Goal: Task Accomplishment & Management: Complete application form

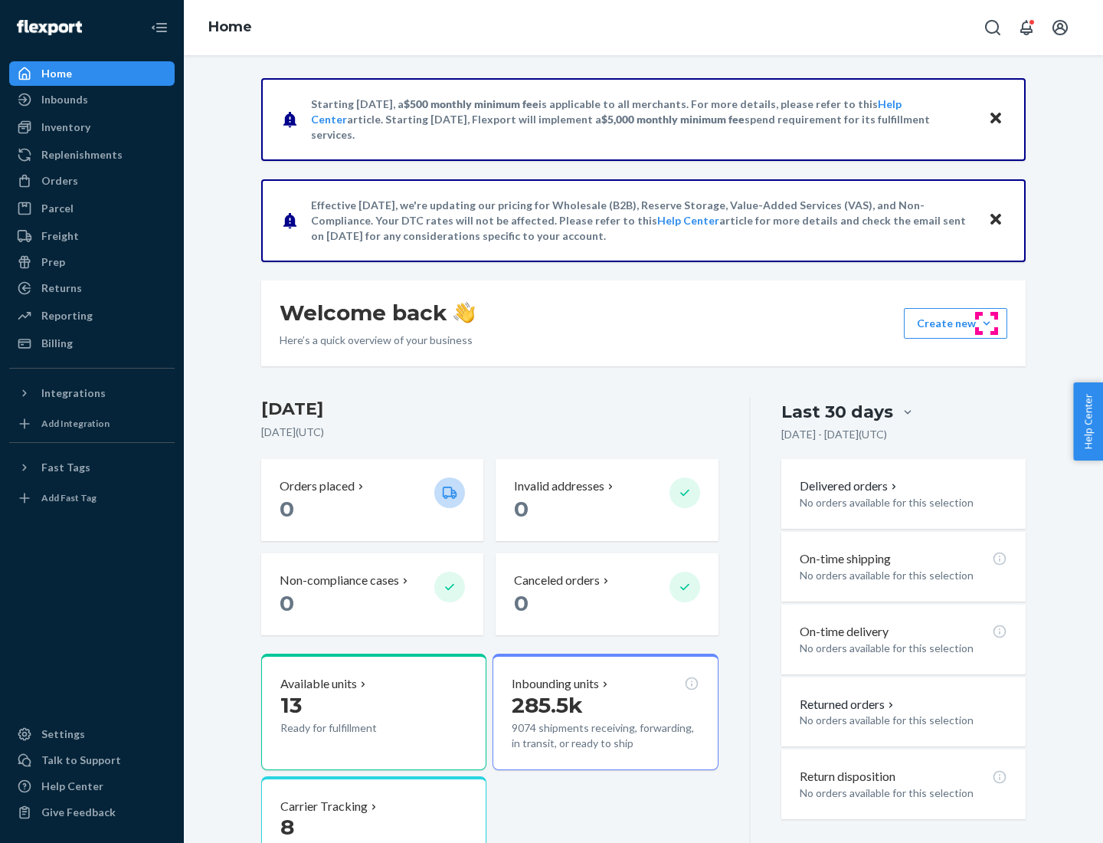
click at [987, 323] on button "Create new Create new inbound Create new order Create new product" at bounding box center [955, 323] width 103 height 31
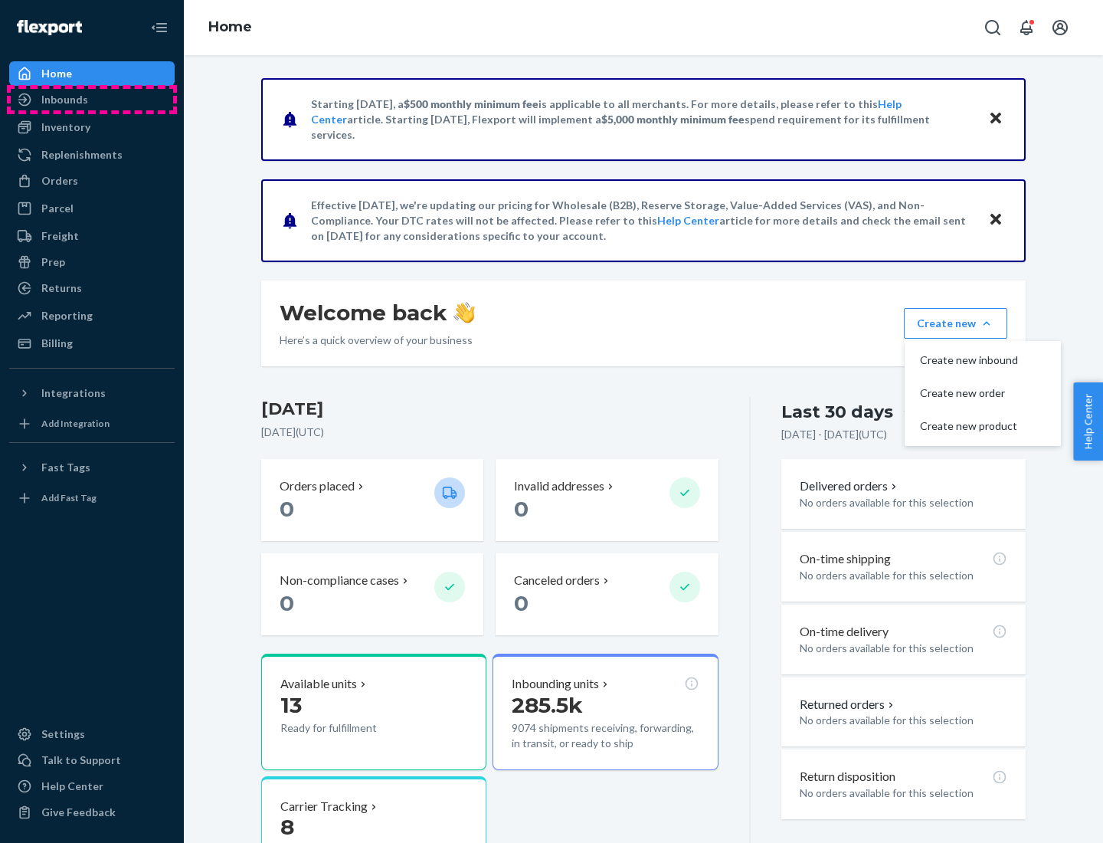
click at [92, 100] on div "Inbounds" at bounding box center [92, 99] width 162 height 21
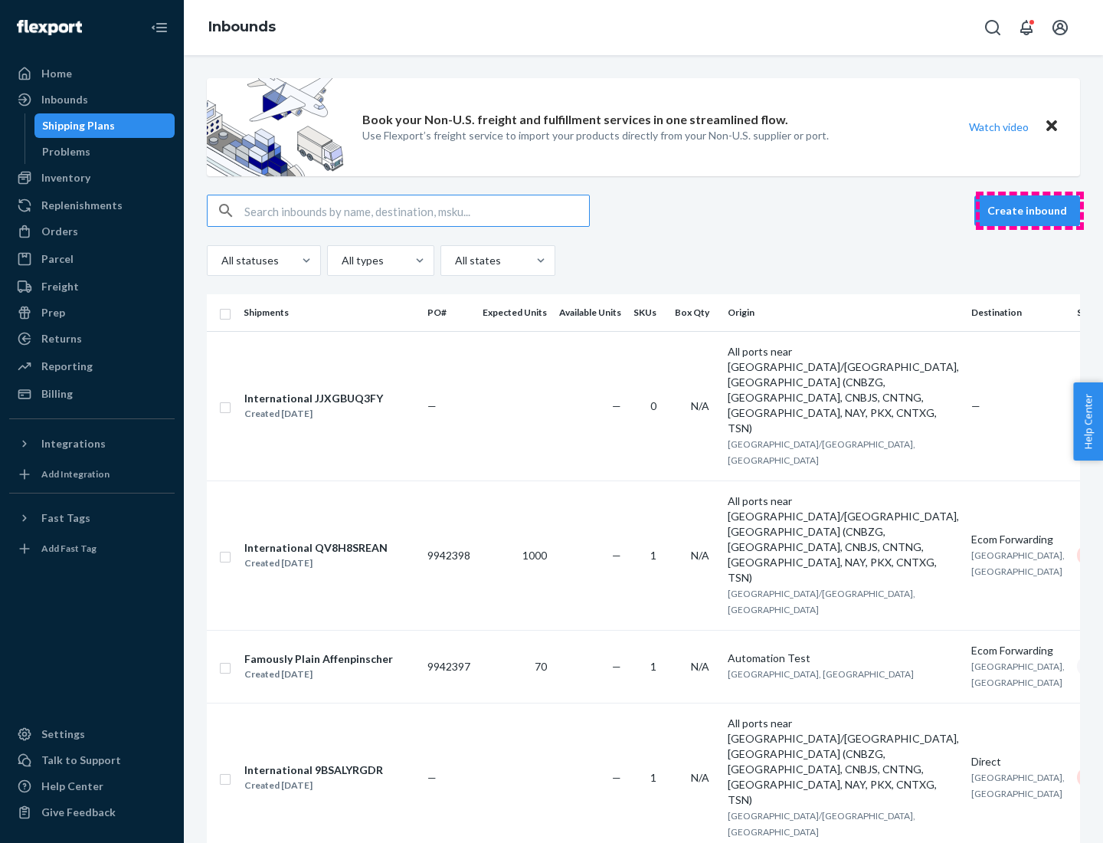
click at [1030, 211] on button "Create inbound" at bounding box center [1027, 210] width 106 height 31
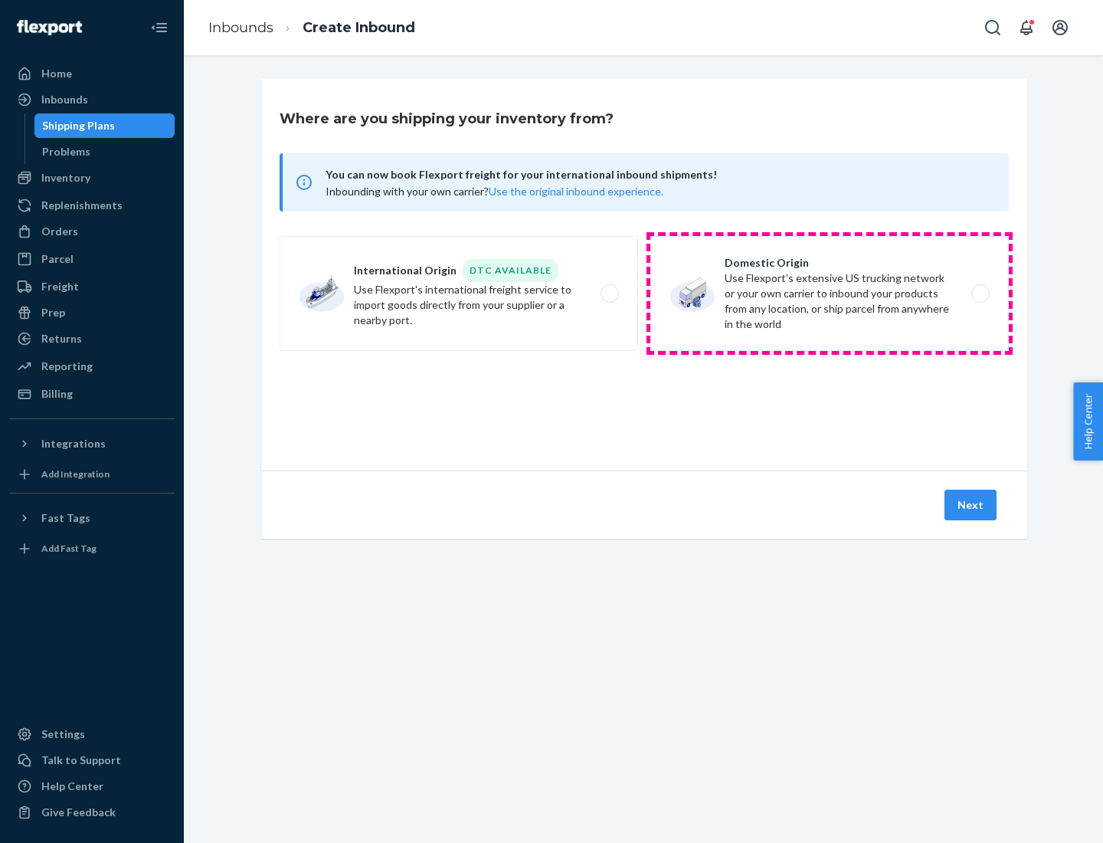
click at [830, 293] on label "Domestic Origin Use Flexport’s extensive US trucking network or your own carrie…" at bounding box center [829, 293] width 359 height 115
click at [980, 293] on input "Domestic Origin Use Flexport’s extensive US trucking network or your own carrie…" at bounding box center [985, 294] width 10 height 10
radio input "true"
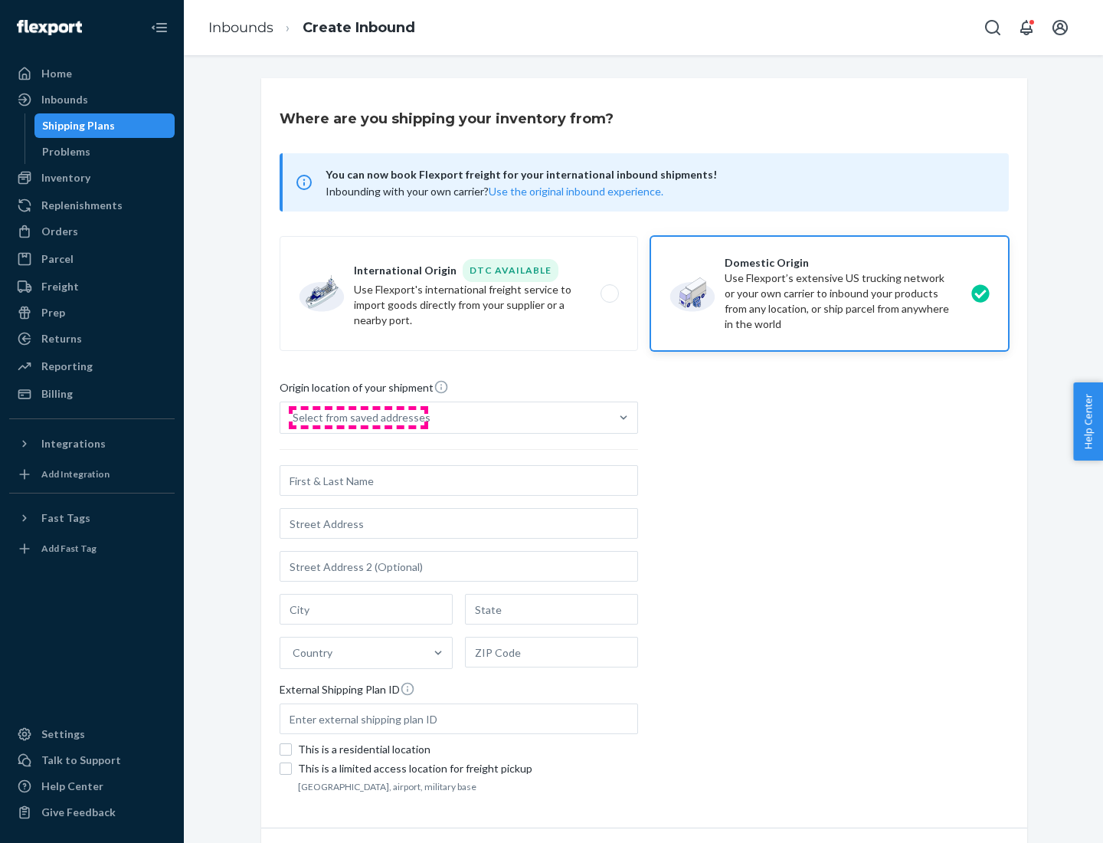
click at [358, 417] on div "Select from saved addresses" at bounding box center [362, 417] width 138 height 15
click at [294, 417] on input "Select from saved addresses" at bounding box center [294, 417] width 2 height 15
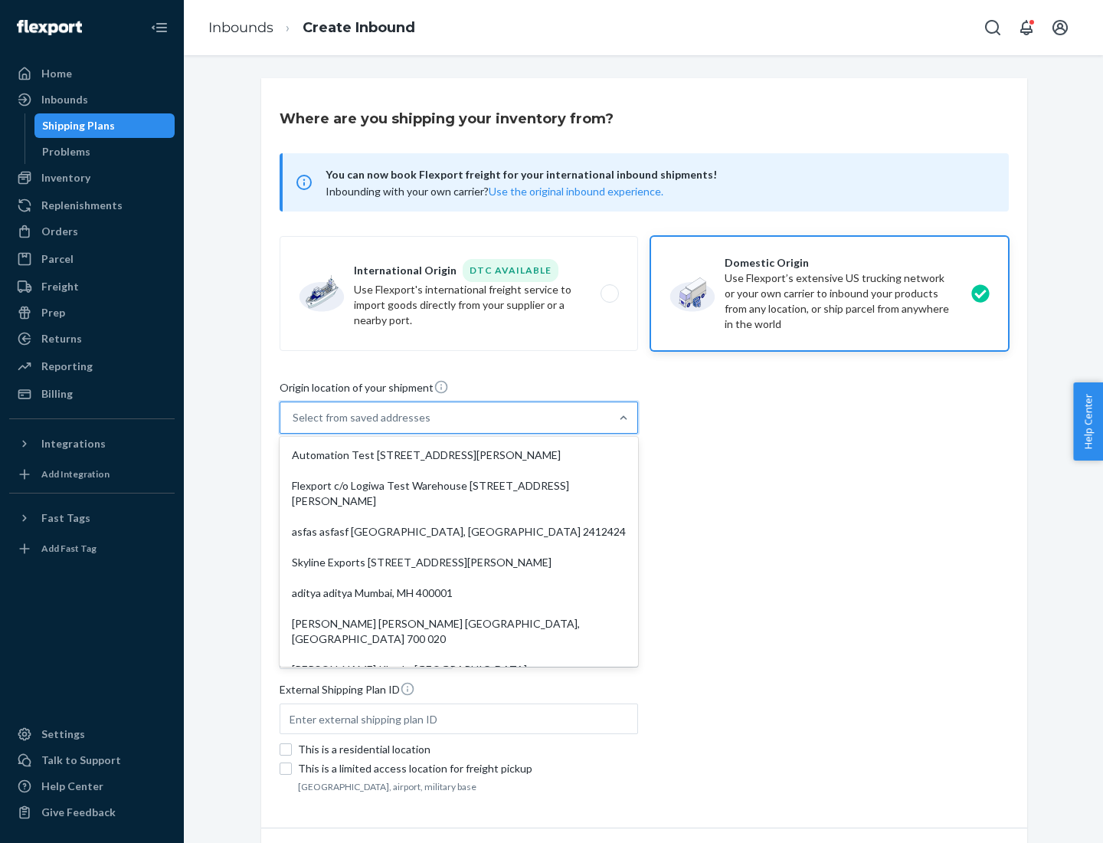
scroll to position [6, 0]
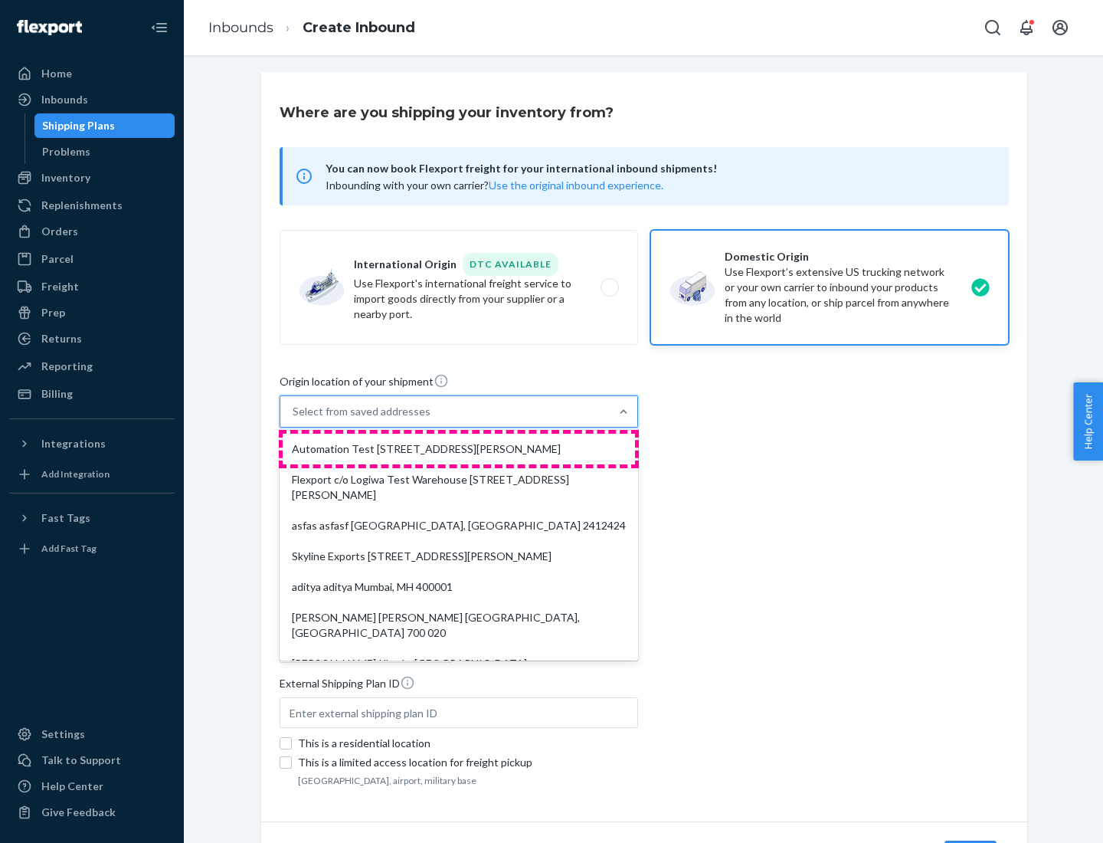
click at [459, 449] on div "Automation Test [STREET_ADDRESS][PERSON_NAME]" at bounding box center [459, 449] width 352 height 31
click at [294, 419] on input "option Automation Test [STREET_ADDRESS][PERSON_NAME]. 9 results available. Use …" at bounding box center [294, 411] width 2 height 15
type input "Automation Test"
type input "9th Floor"
type input "[GEOGRAPHIC_DATA]"
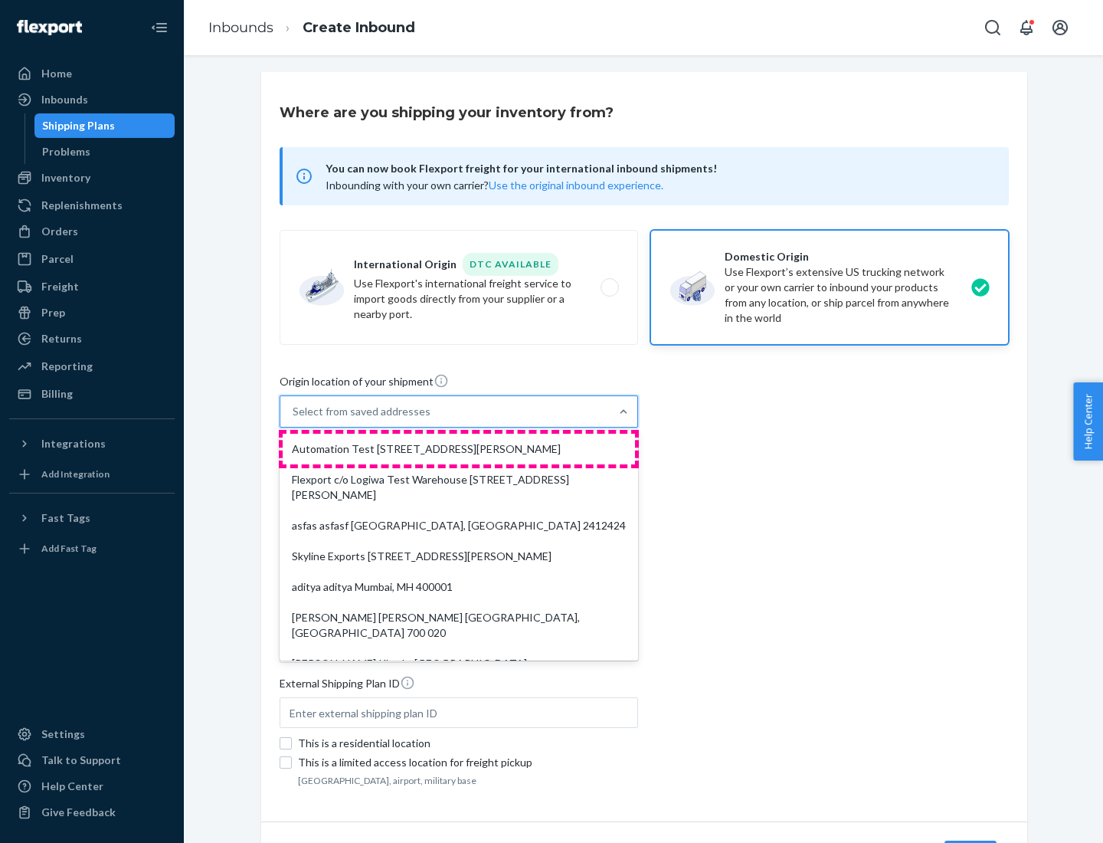
type input "CA"
type input "94104"
type input "[STREET_ADDRESS][PERSON_NAME]"
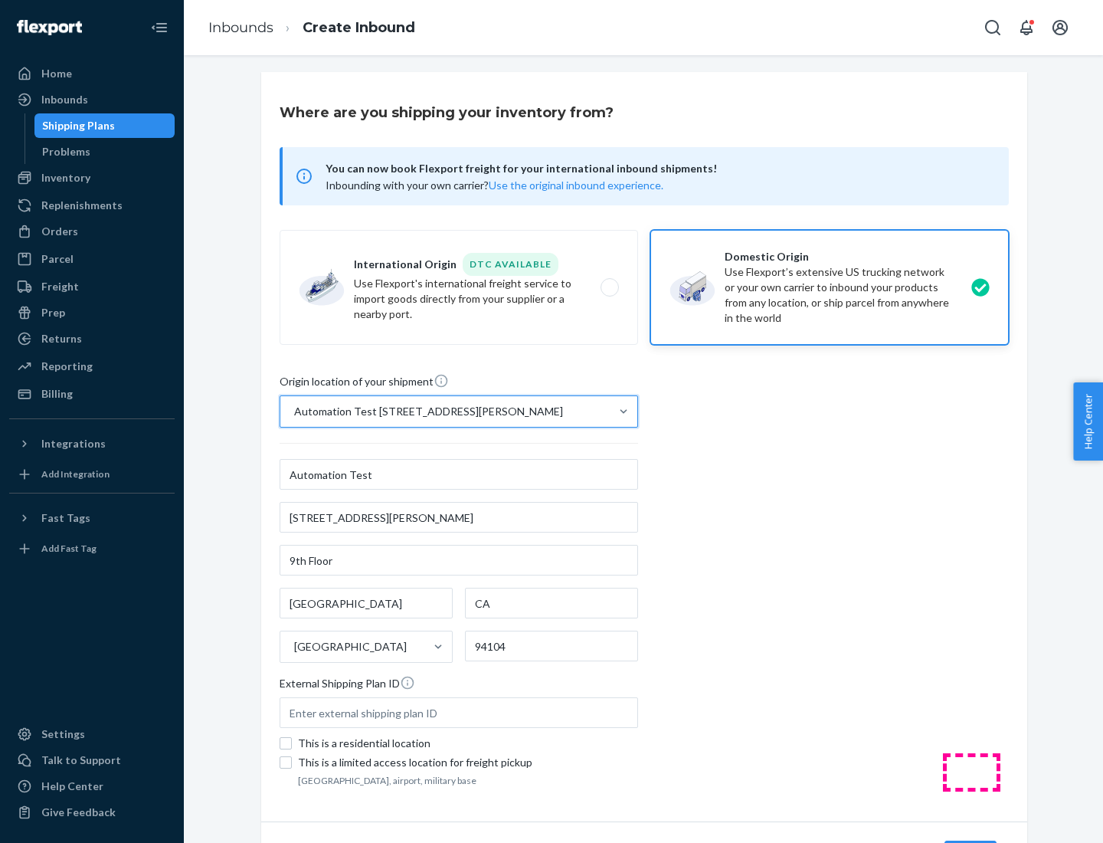
scroll to position [90, 0]
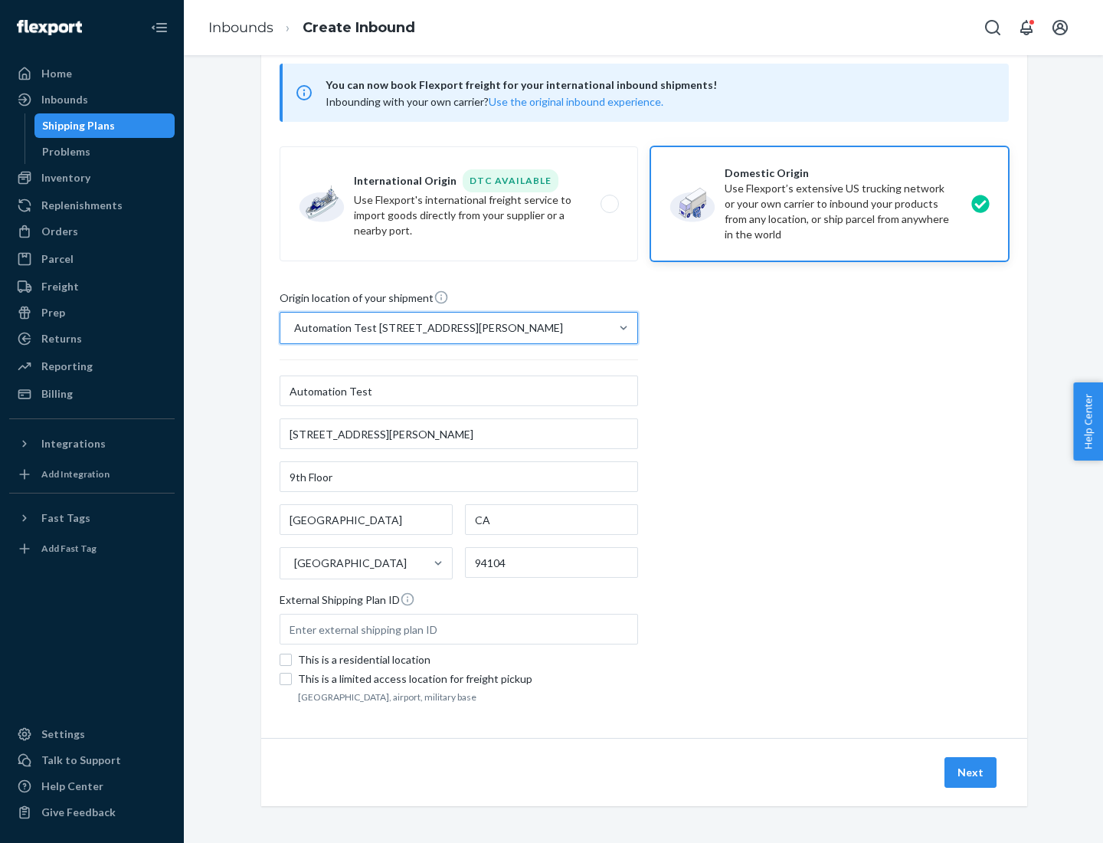
click at [971, 772] on button "Next" at bounding box center [971, 772] width 52 height 31
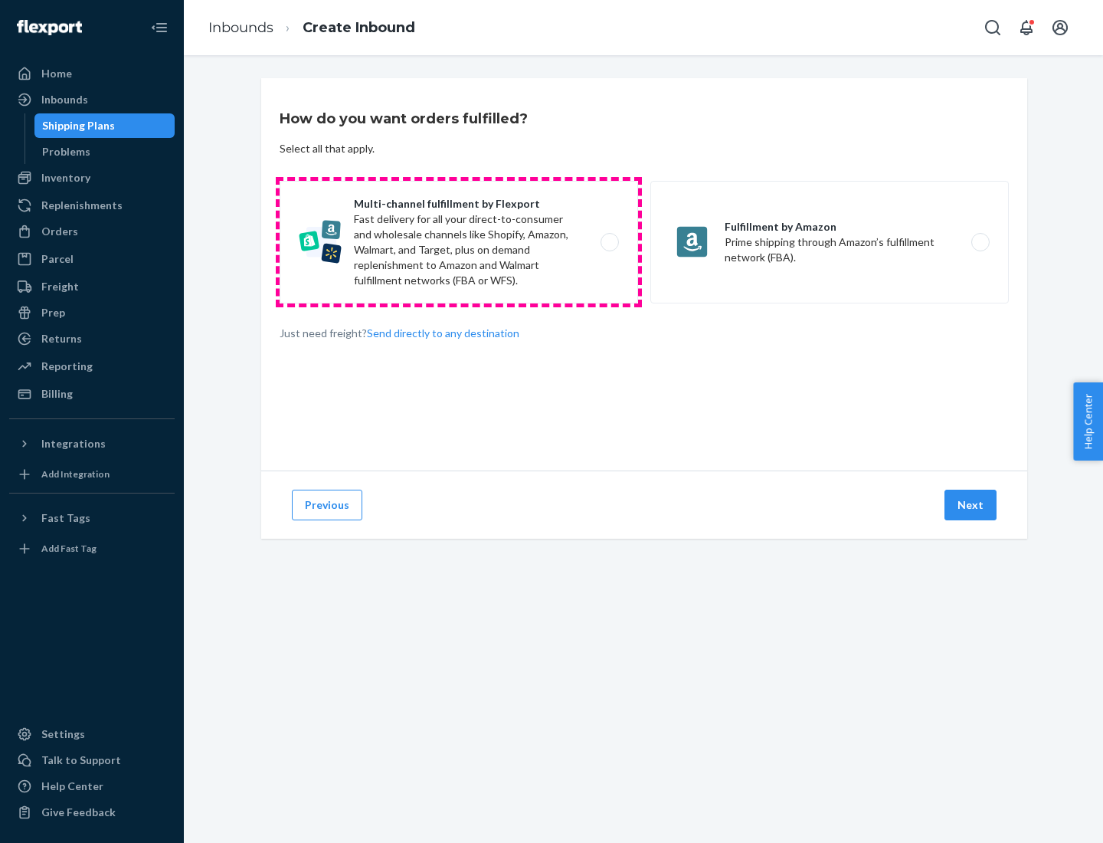
click at [459, 242] on label "Multi-channel fulfillment by Flexport Fast delivery for all your direct-to-cons…" at bounding box center [459, 242] width 359 height 123
click at [609, 242] on input "Multi-channel fulfillment by Flexport Fast delivery for all your direct-to-cons…" at bounding box center [614, 242] width 10 height 10
radio input "true"
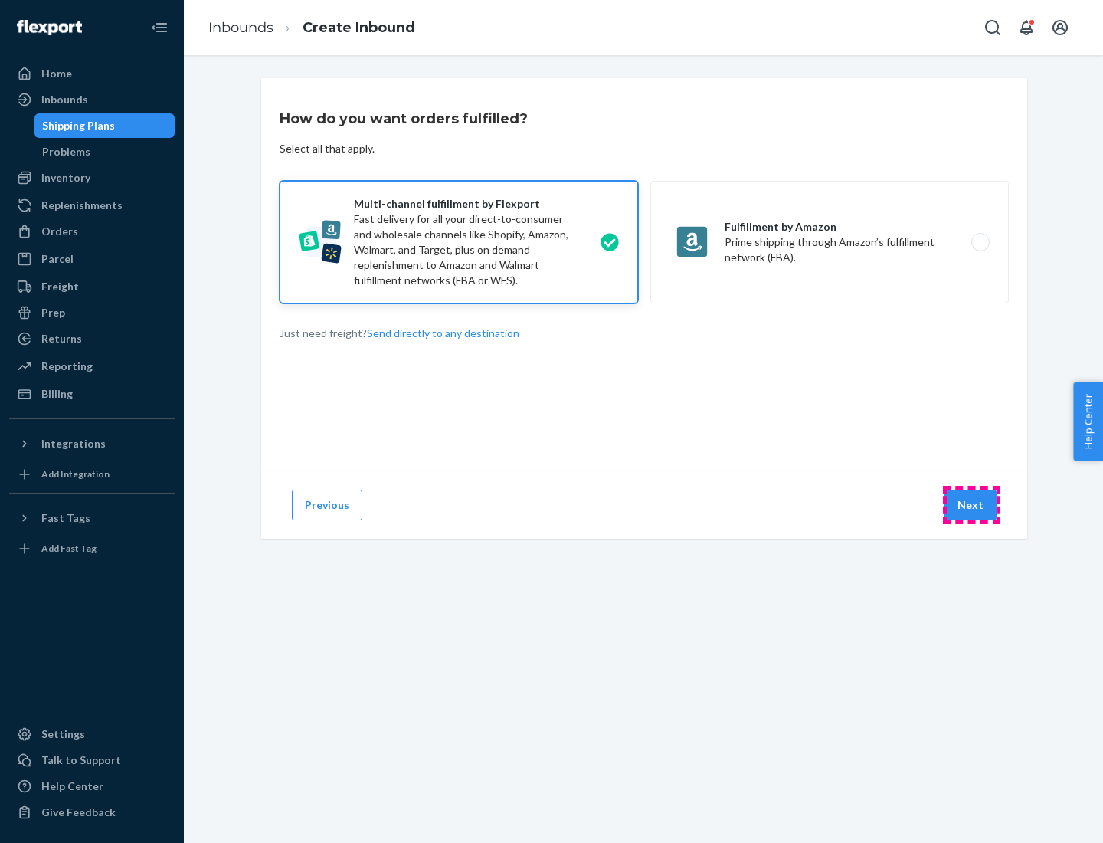
click at [971, 505] on button "Next" at bounding box center [971, 505] width 52 height 31
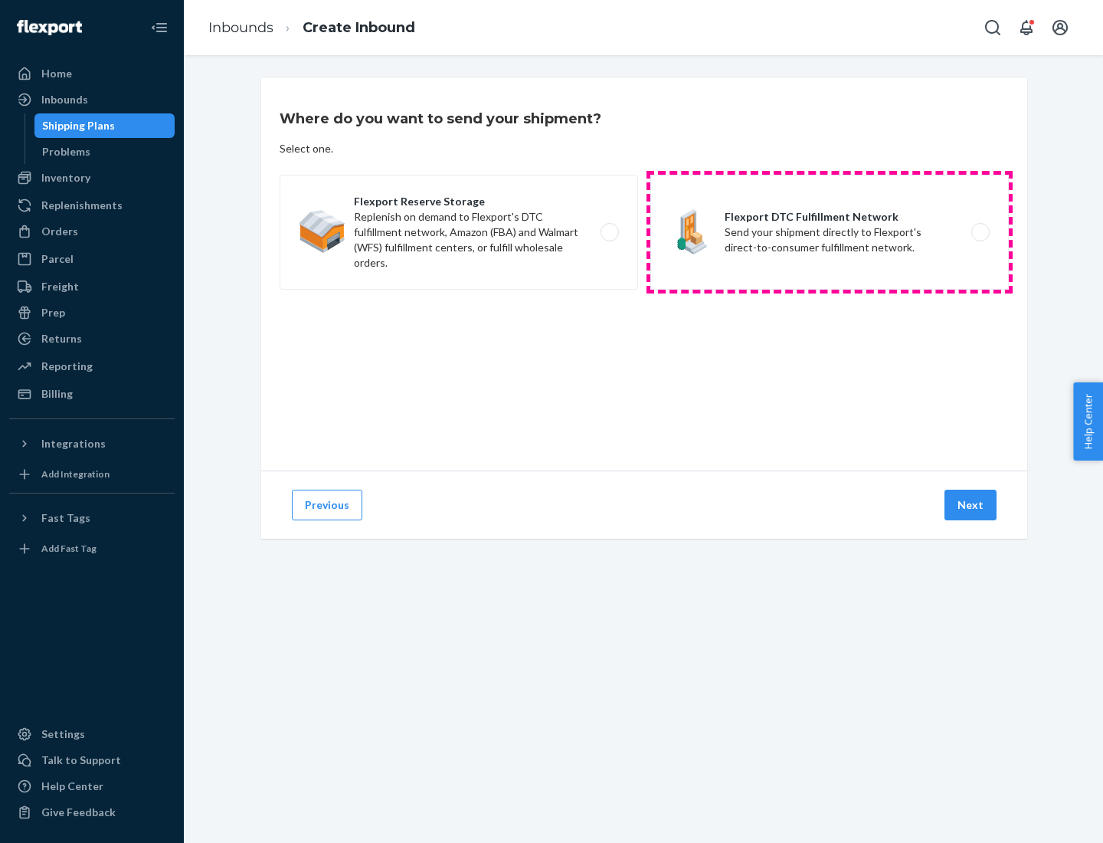
click at [830, 232] on label "Flexport DTC Fulfillment Network Send your shipment directly to Flexport's dire…" at bounding box center [829, 232] width 359 height 115
click at [980, 232] on input "Flexport DTC Fulfillment Network Send your shipment directly to Flexport's dire…" at bounding box center [985, 233] width 10 height 10
radio input "true"
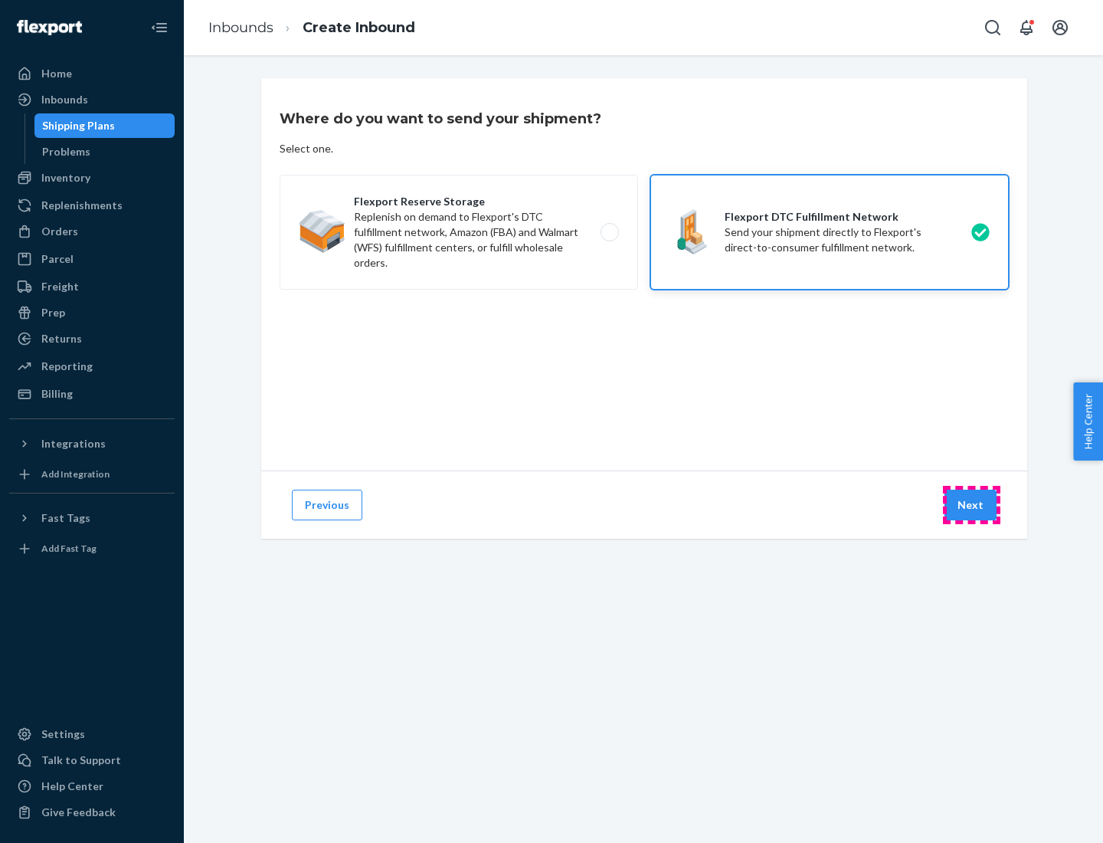
click at [971, 505] on button "Next" at bounding box center [971, 505] width 52 height 31
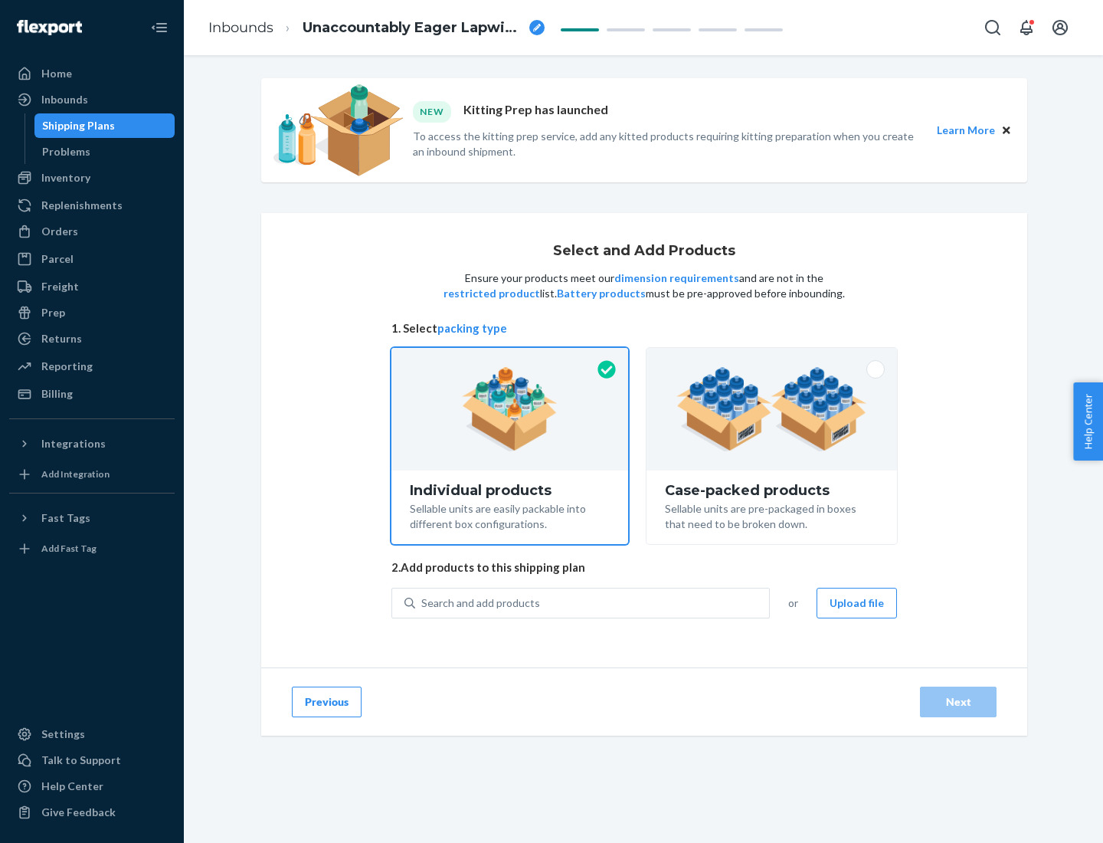
click at [772, 409] on img at bounding box center [771, 409] width 191 height 84
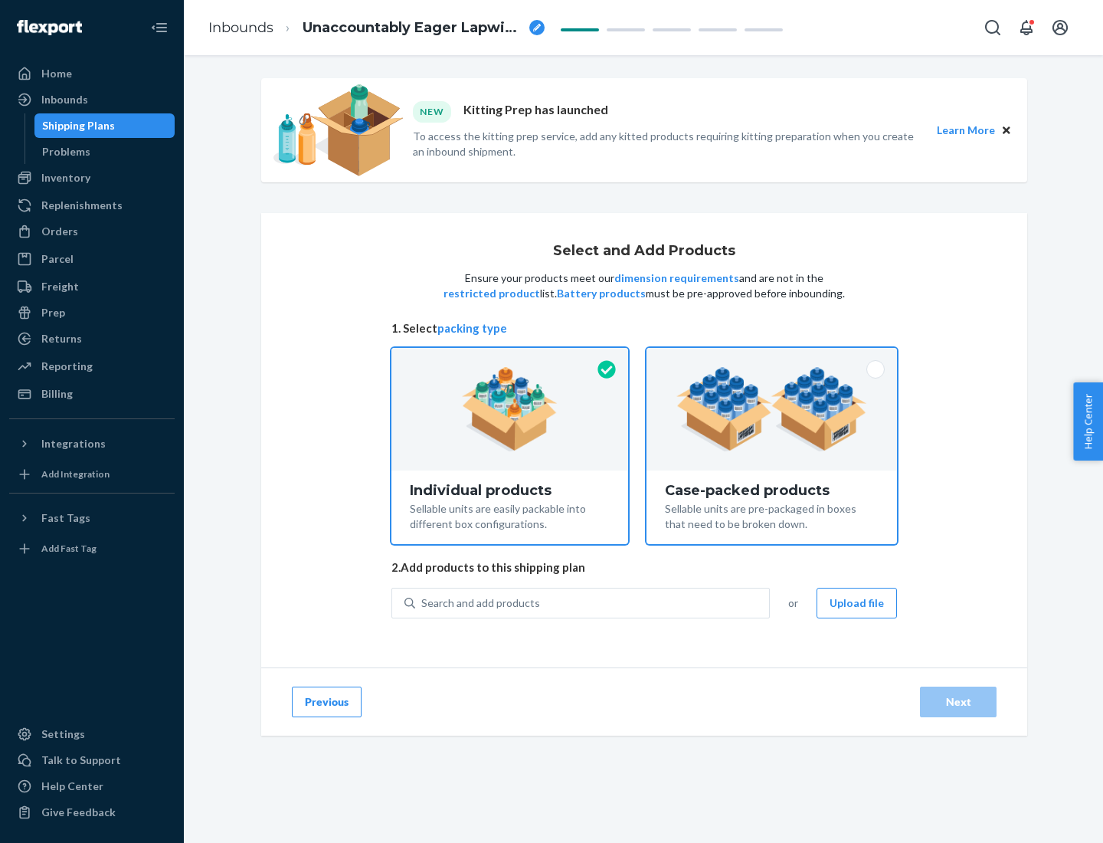
click at [772, 358] on input "Case-packed products Sellable units are pre-packaged in boxes that need to be b…" at bounding box center [772, 353] width 10 height 10
radio input "true"
radio input "false"
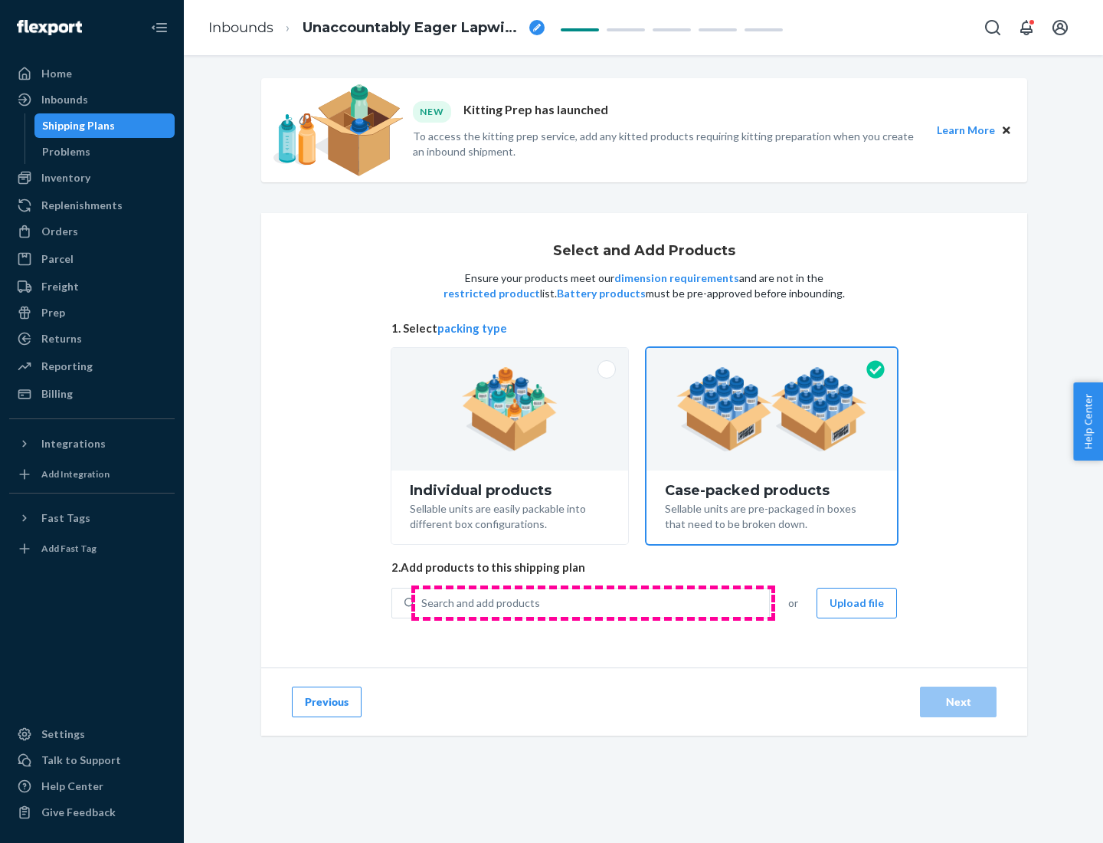
click at [593, 602] on div "Search and add products" at bounding box center [592, 603] width 354 height 28
click at [423, 602] on input "Search and add products" at bounding box center [422, 602] width 2 height 15
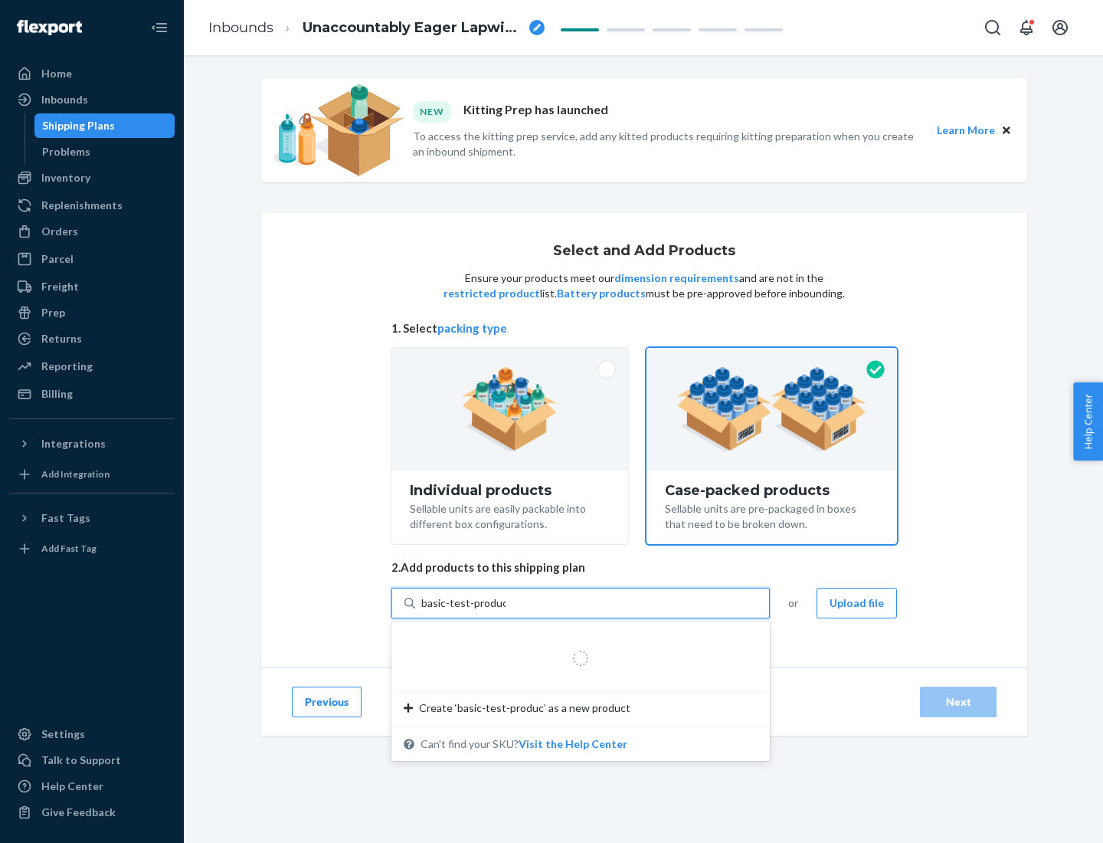
type input "basic-test-product-1"
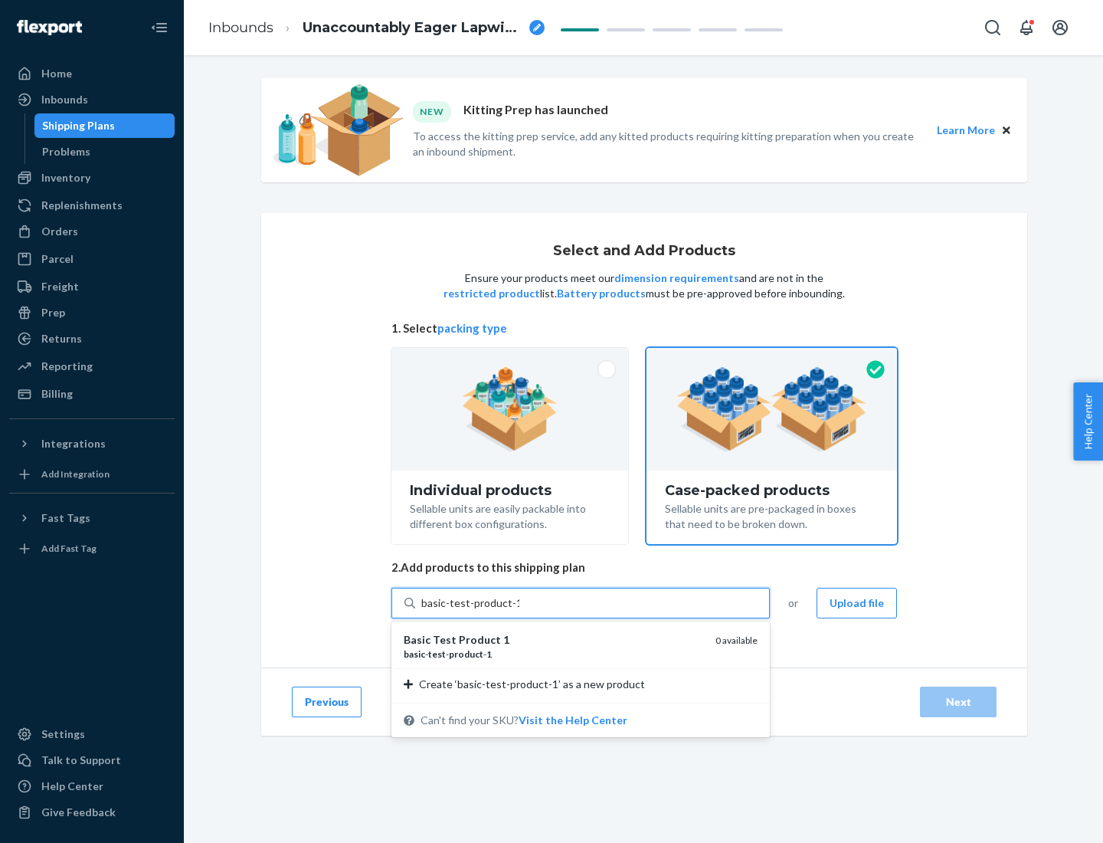
click at [554, 653] on div "basic - test - product - 1" at bounding box center [554, 653] width 300 height 13
click at [519, 611] on input "basic-test-product-1" at bounding box center [470, 602] width 98 height 15
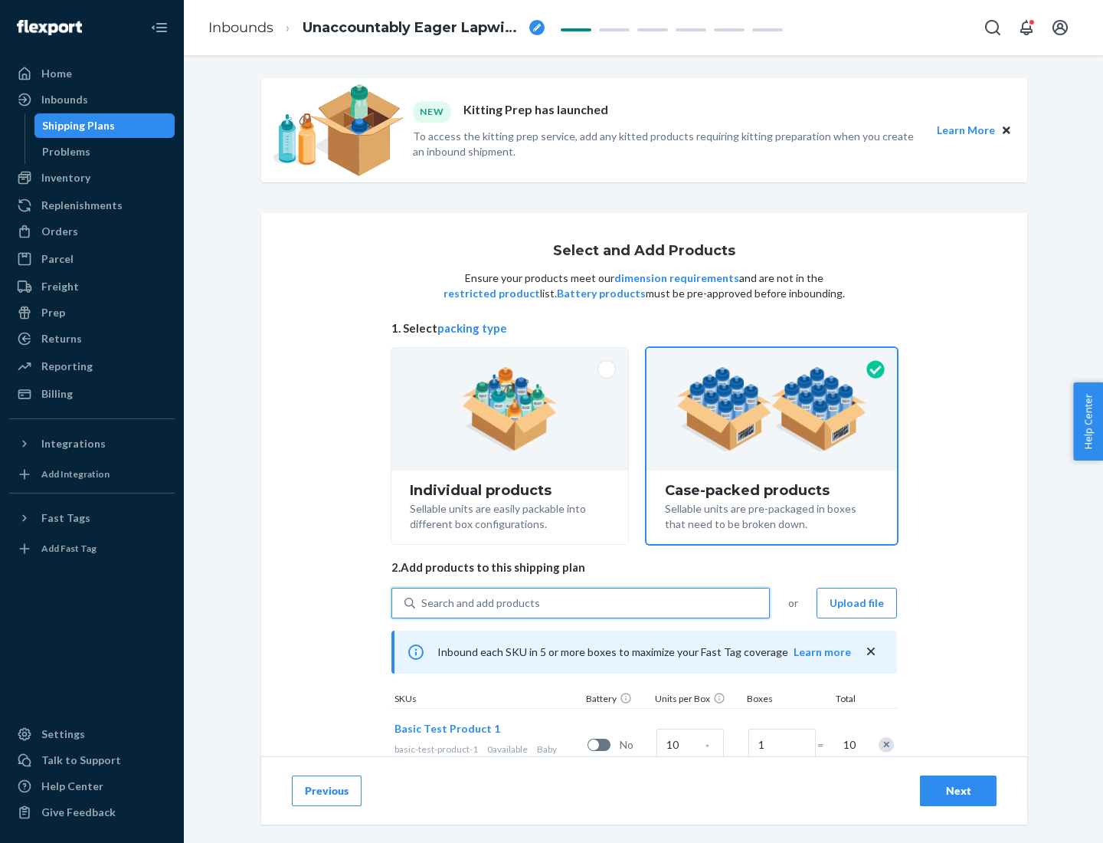
scroll to position [55, 0]
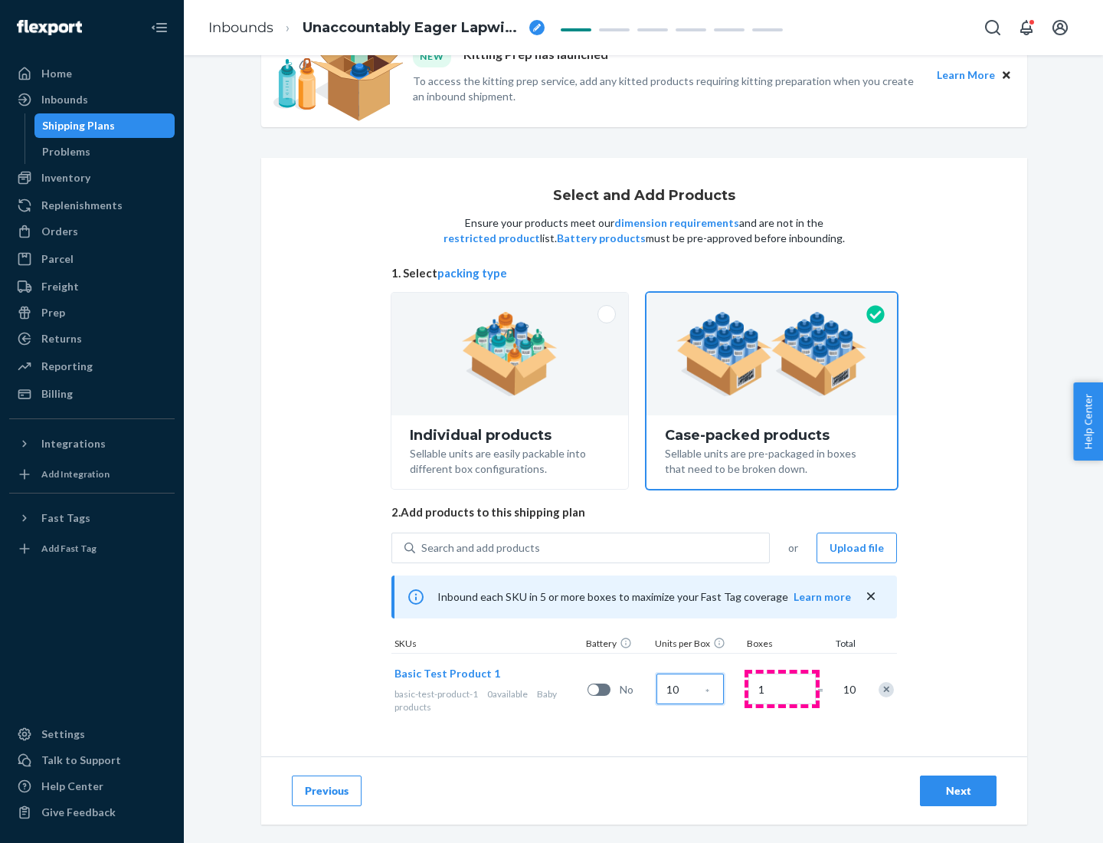
type input "10"
type input "7"
click at [958, 791] on div "Next" at bounding box center [958, 790] width 51 height 15
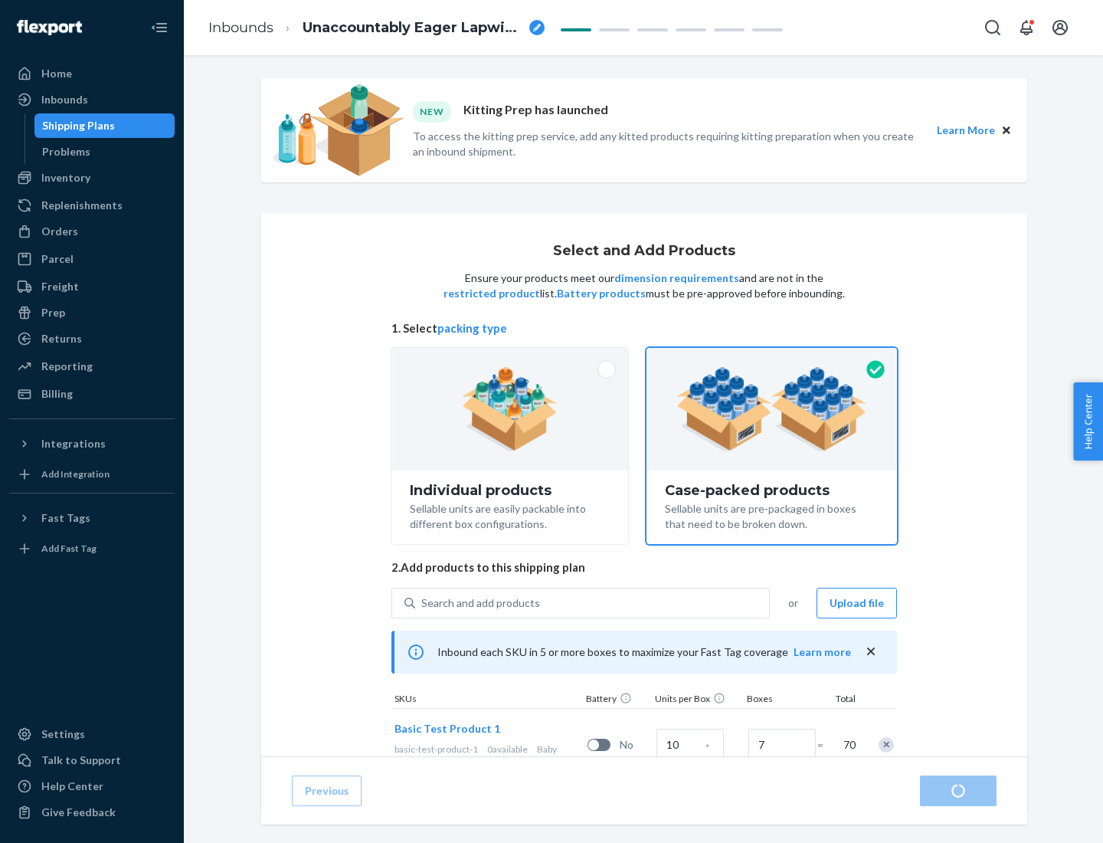
radio input "true"
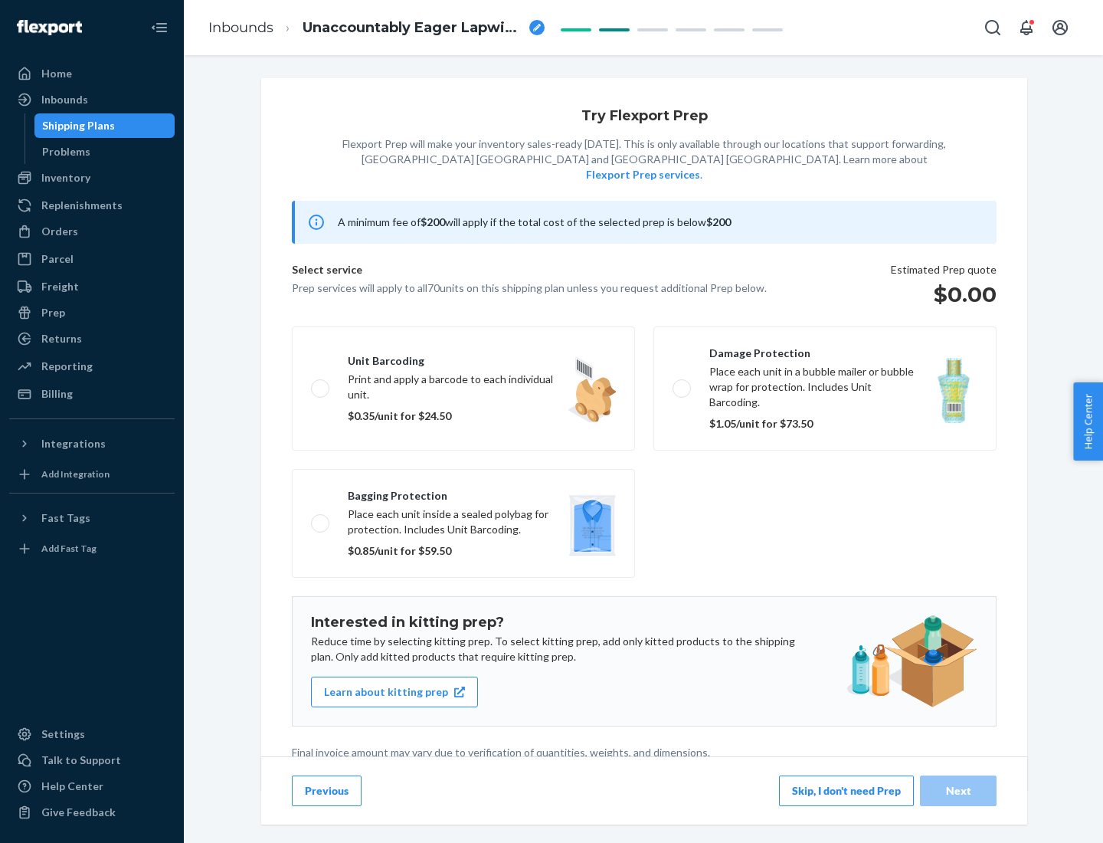
scroll to position [4, 0]
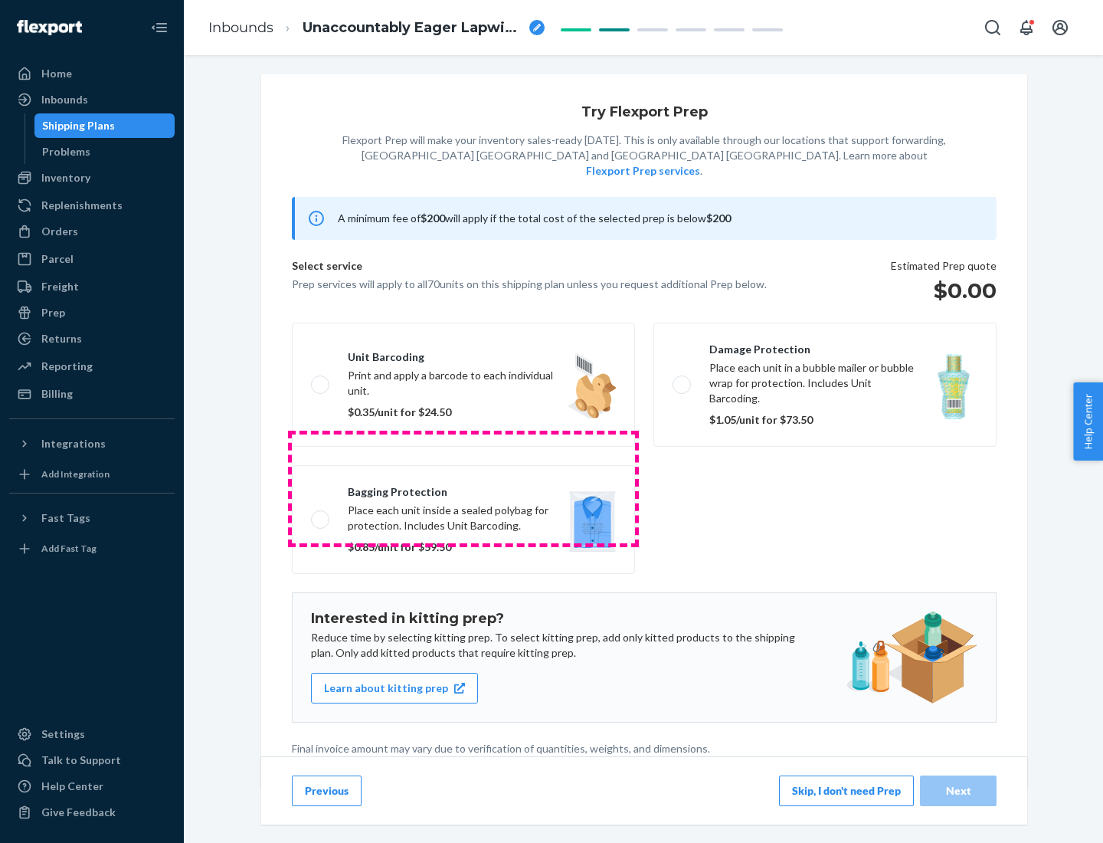
click at [463, 488] on label "Bagging protection Place each unit inside a sealed polybag for protection. Incl…" at bounding box center [463, 519] width 343 height 109
click at [321, 514] on input "Bagging protection Place each unit inside a sealed polybag for protection. Incl…" at bounding box center [316, 519] width 10 height 10
checkbox input "true"
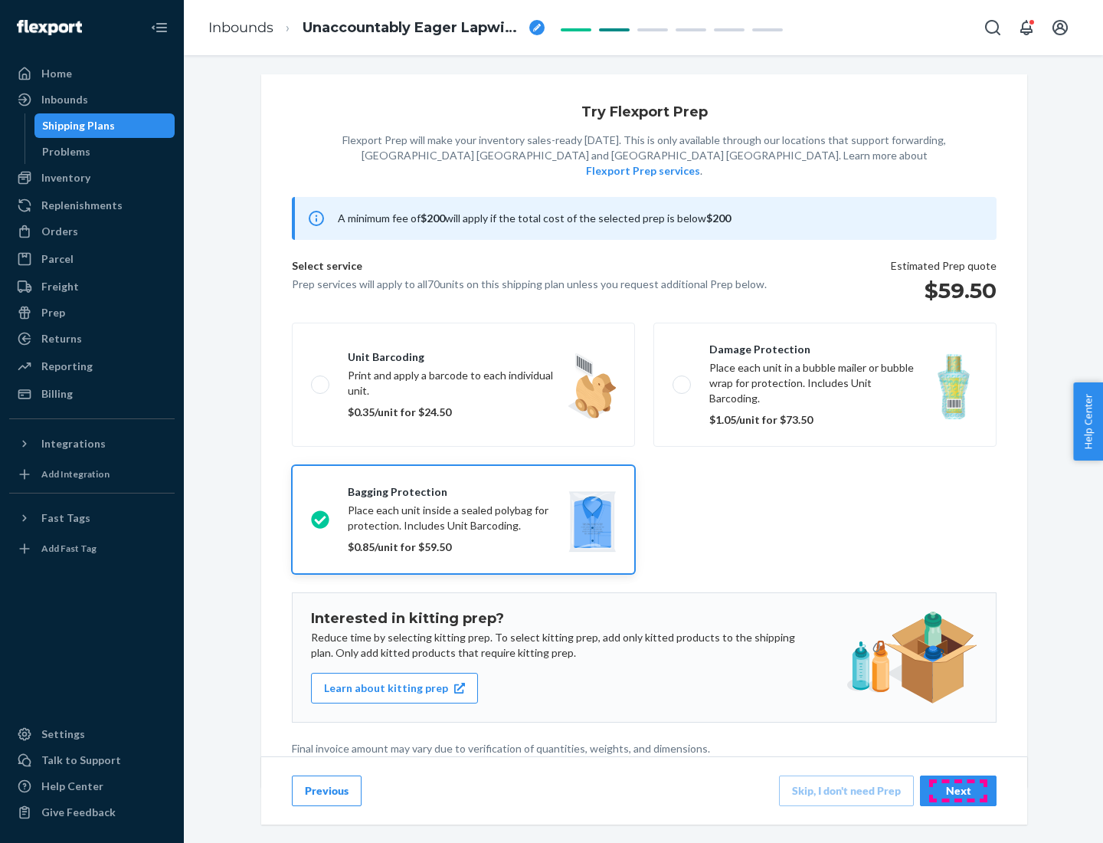
click at [958, 790] on div "Next" at bounding box center [958, 790] width 51 height 15
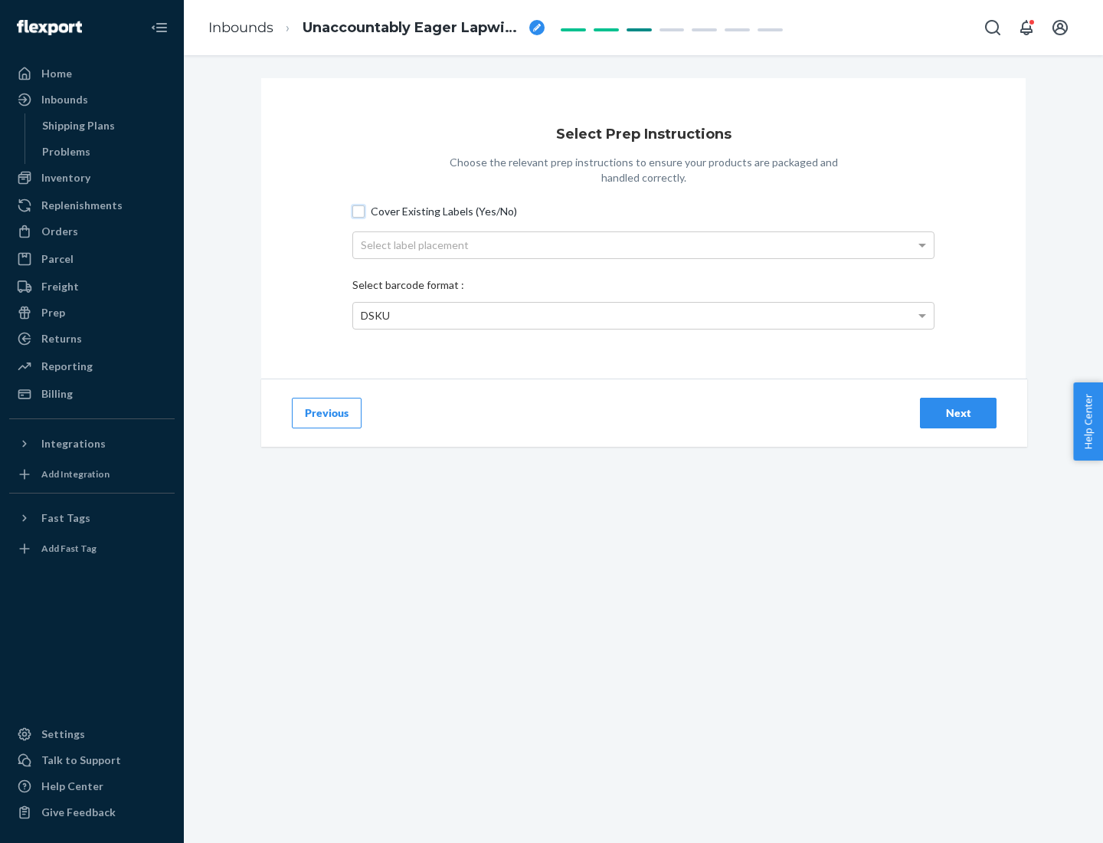
click at [359, 211] on input "Cover Existing Labels (Yes/No)" at bounding box center [358, 211] width 12 height 12
checkbox input "true"
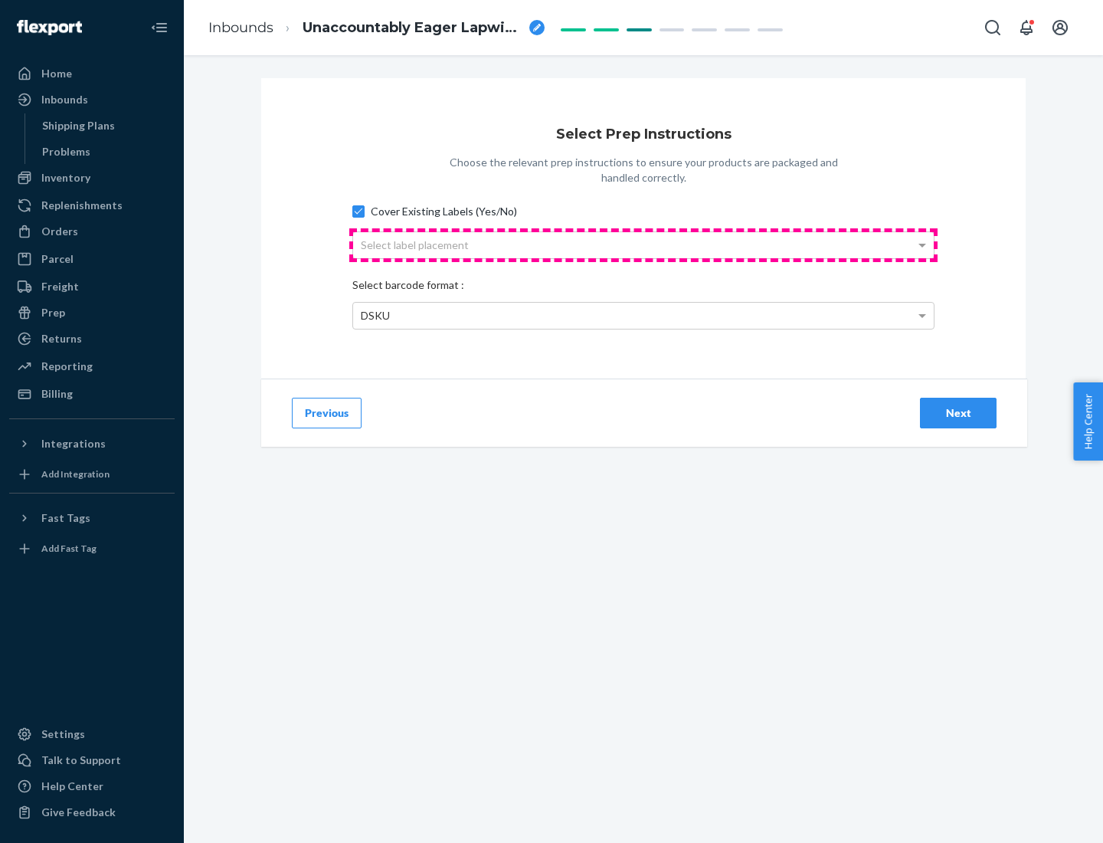
click at [643, 244] on div "Select label placement" at bounding box center [643, 245] width 581 height 26
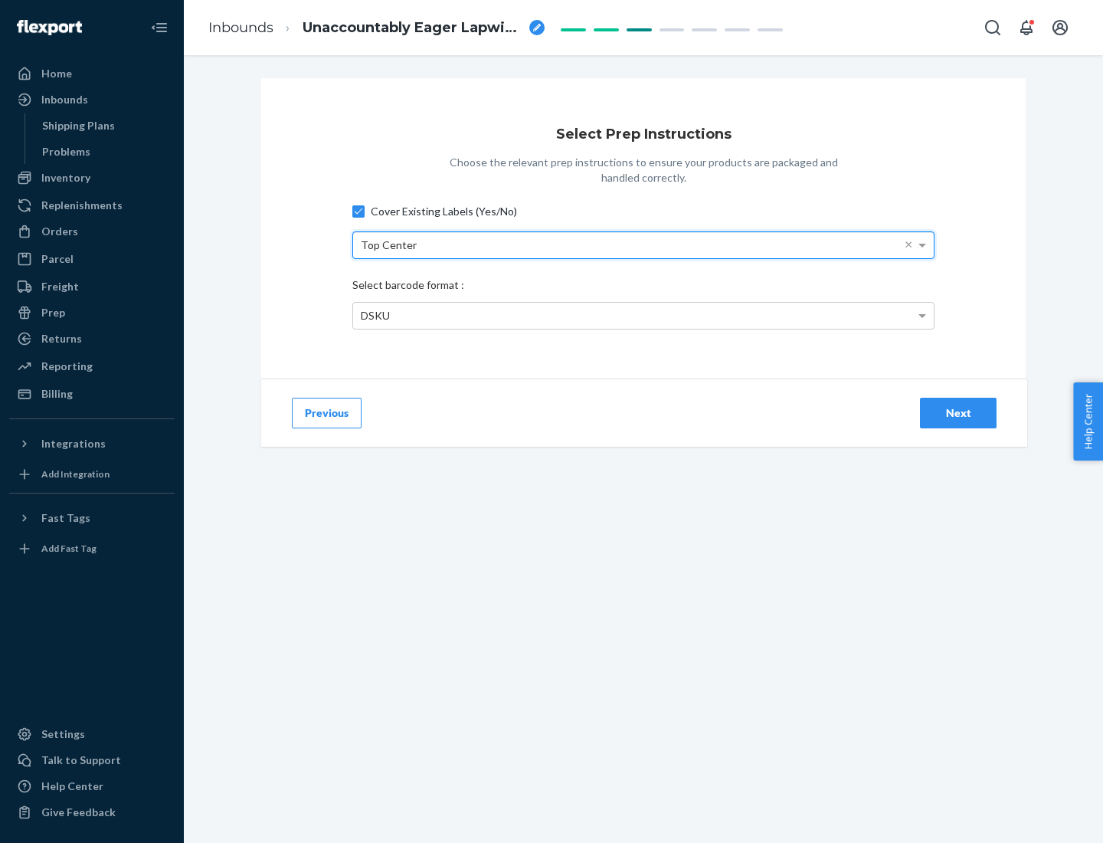
click at [643, 315] on div "DSKU" at bounding box center [643, 316] width 581 height 26
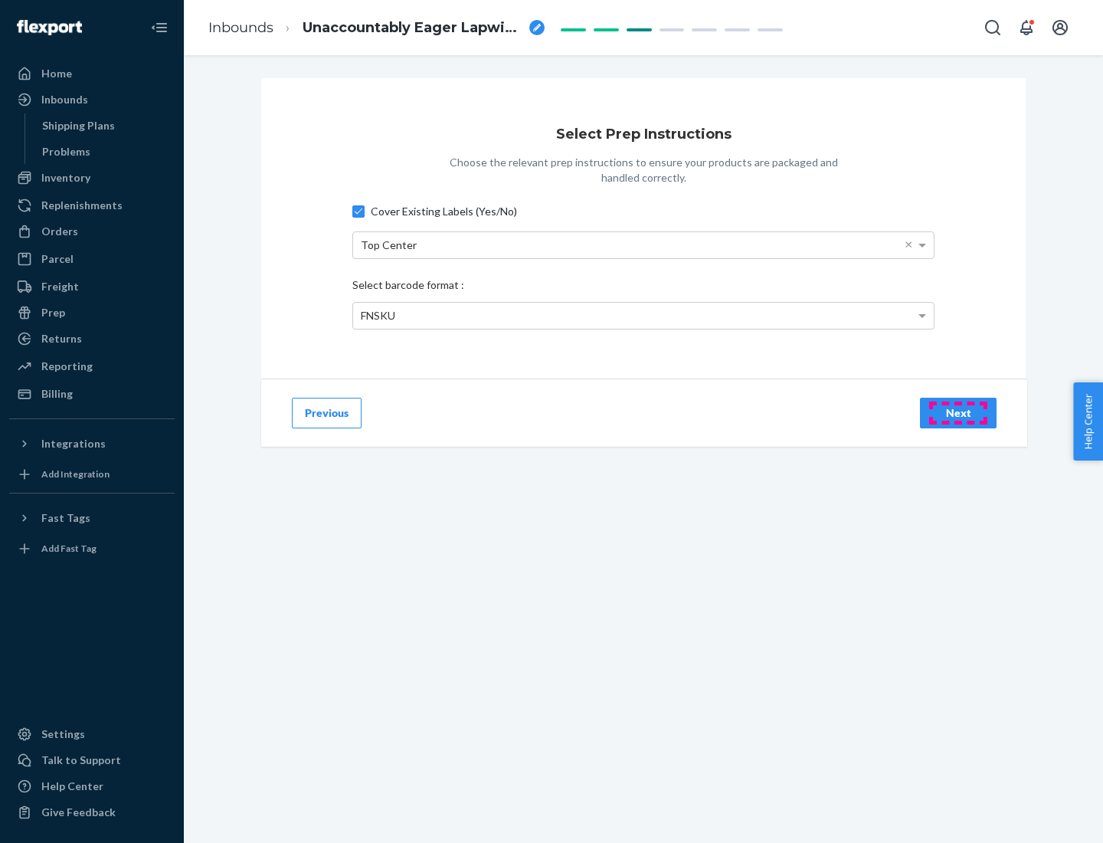
click at [958, 412] on div "Next" at bounding box center [958, 412] width 51 height 15
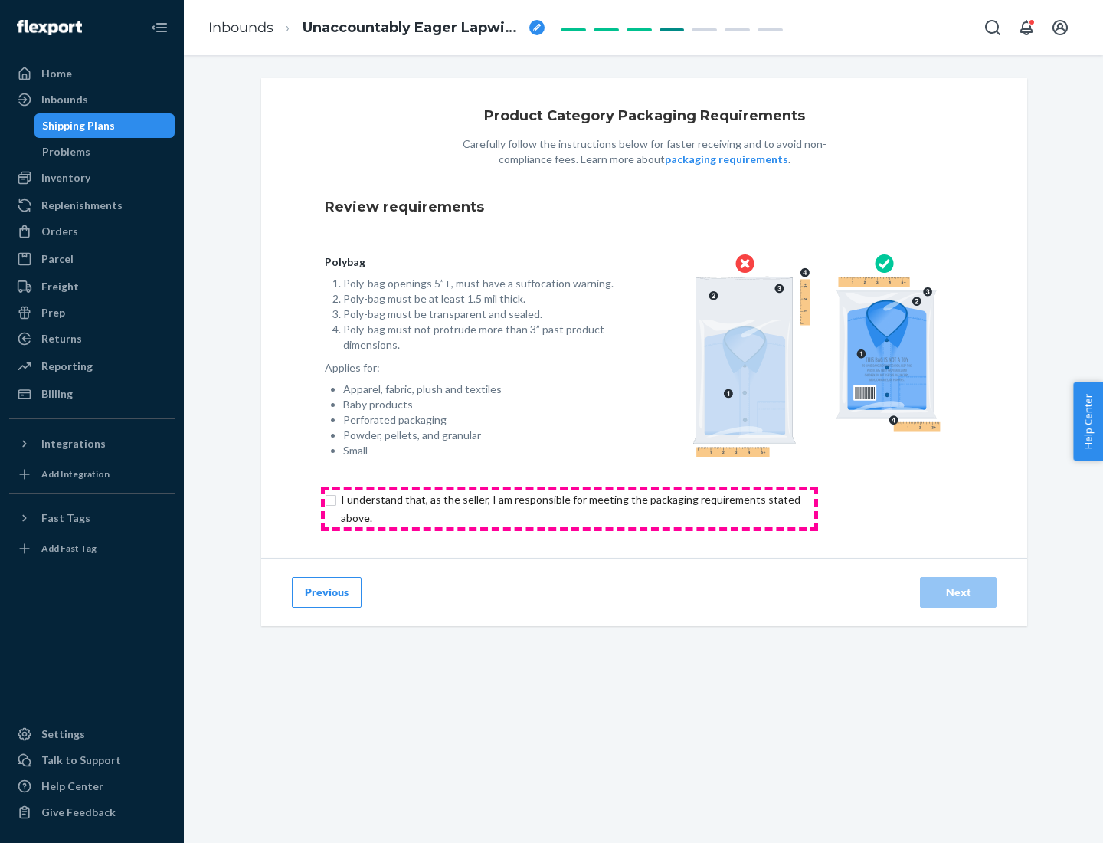
click at [569, 508] on input "checkbox" at bounding box center [579, 508] width 509 height 37
checkbox input "true"
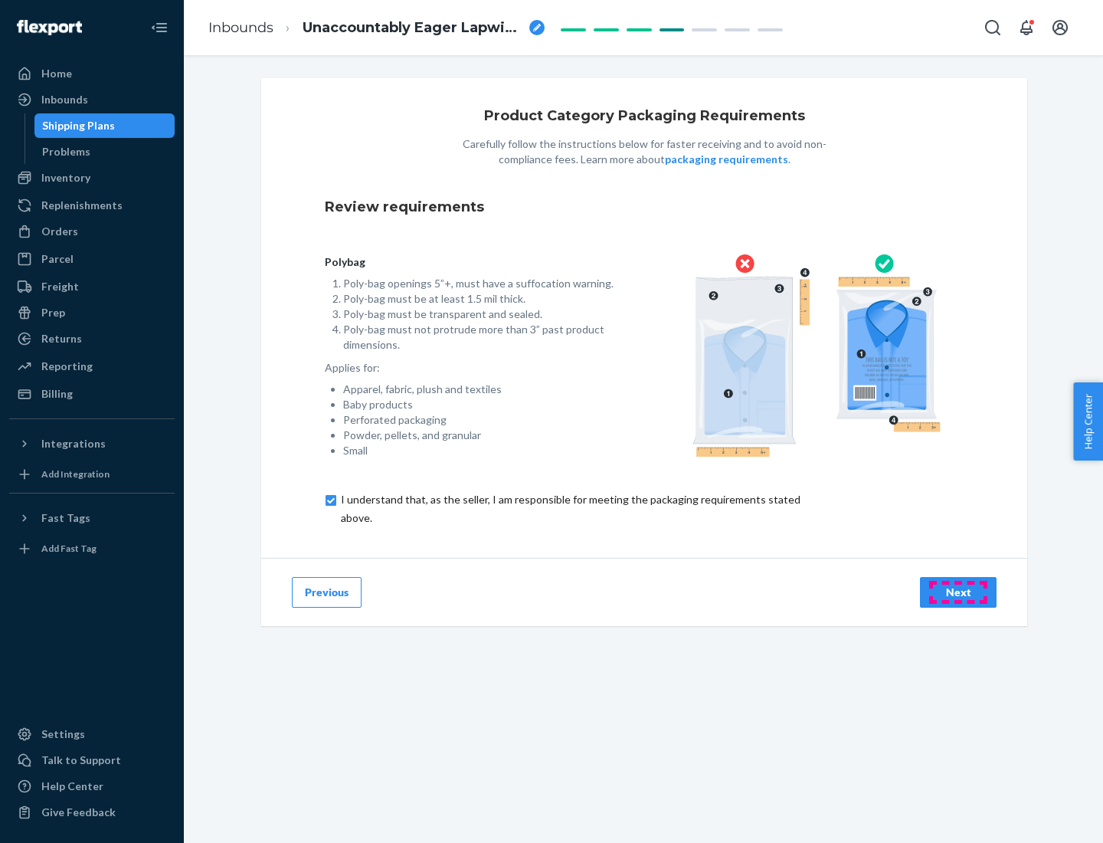
click at [958, 591] on div "Next" at bounding box center [958, 591] width 51 height 15
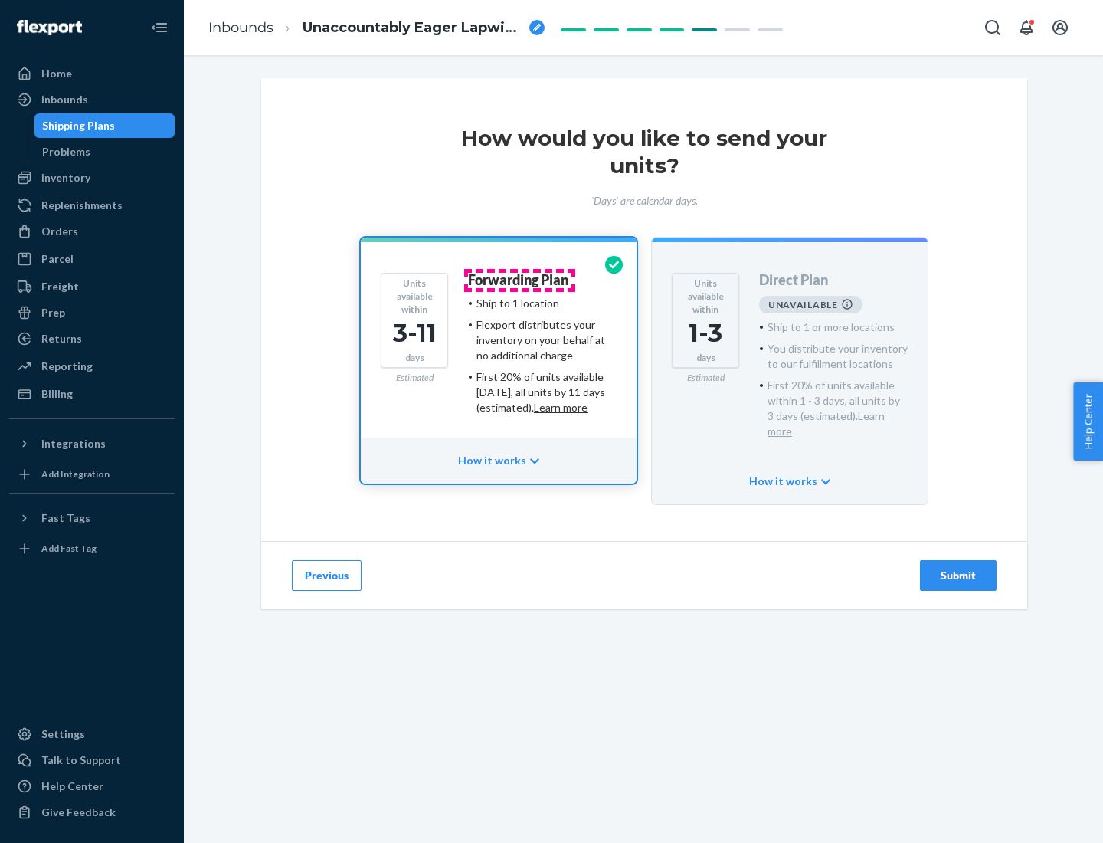
click at [519, 280] on h4 "Forwarding Plan" at bounding box center [518, 280] width 100 height 15
click at [958, 568] on div "Submit" at bounding box center [958, 575] width 51 height 15
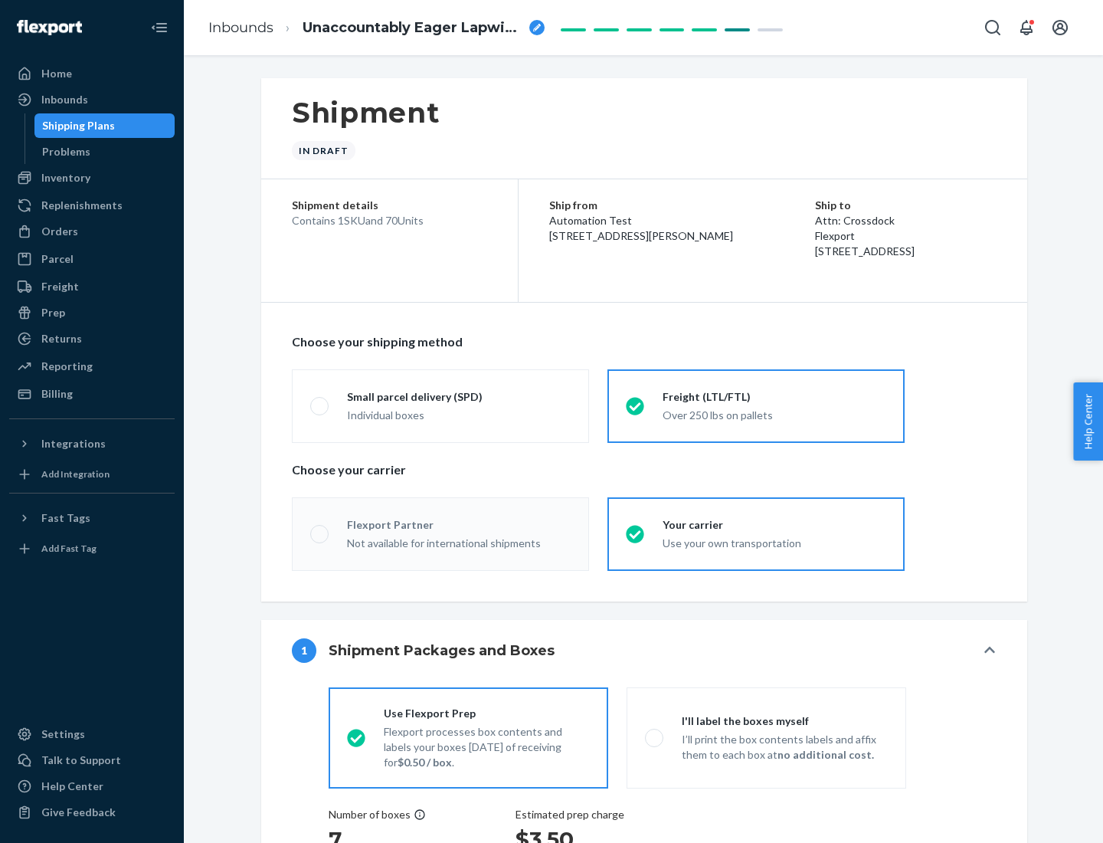
radio input "true"
radio input "false"
radio input "true"
radio input "false"
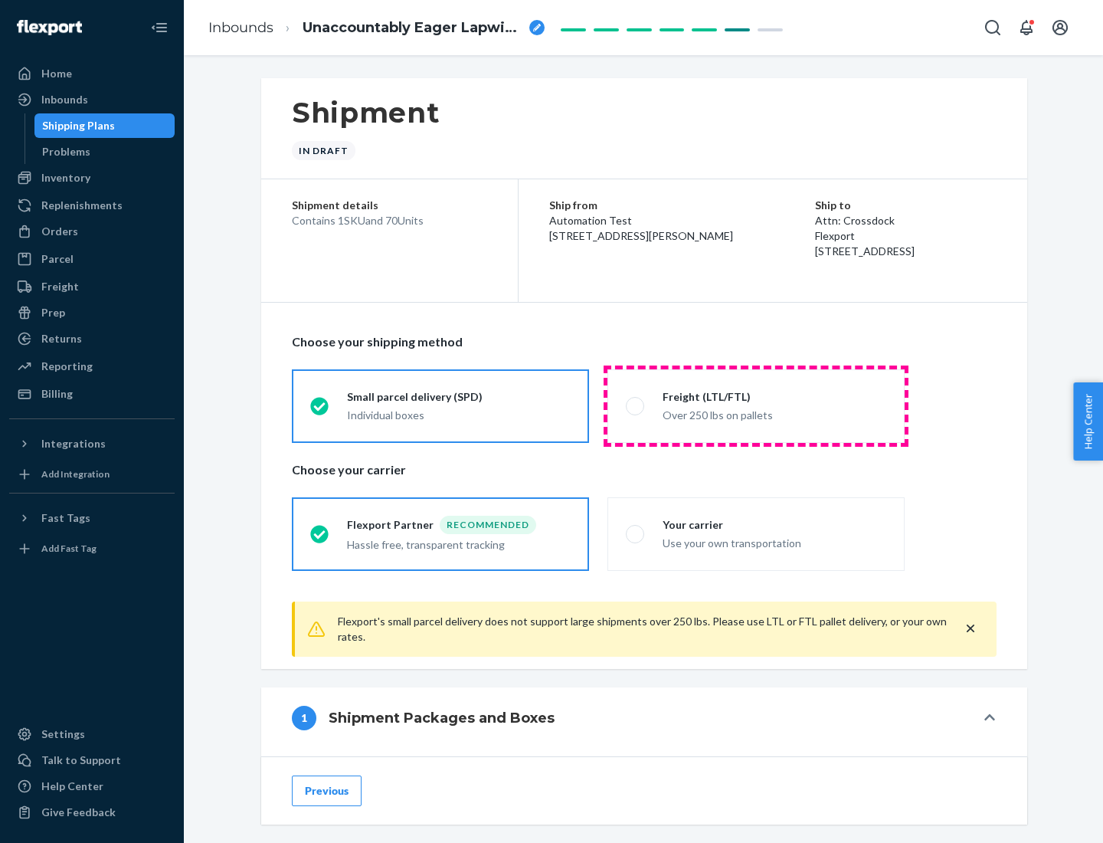
click at [756, 405] on div "Over 250 lbs on pallets" at bounding box center [775, 413] width 224 height 18
click at [636, 405] on input "Freight (LTL/FTL) Over 250 lbs on pallets" at bounding box center [631, 406] width 10 height 10
radio input "true"
radio input "false"
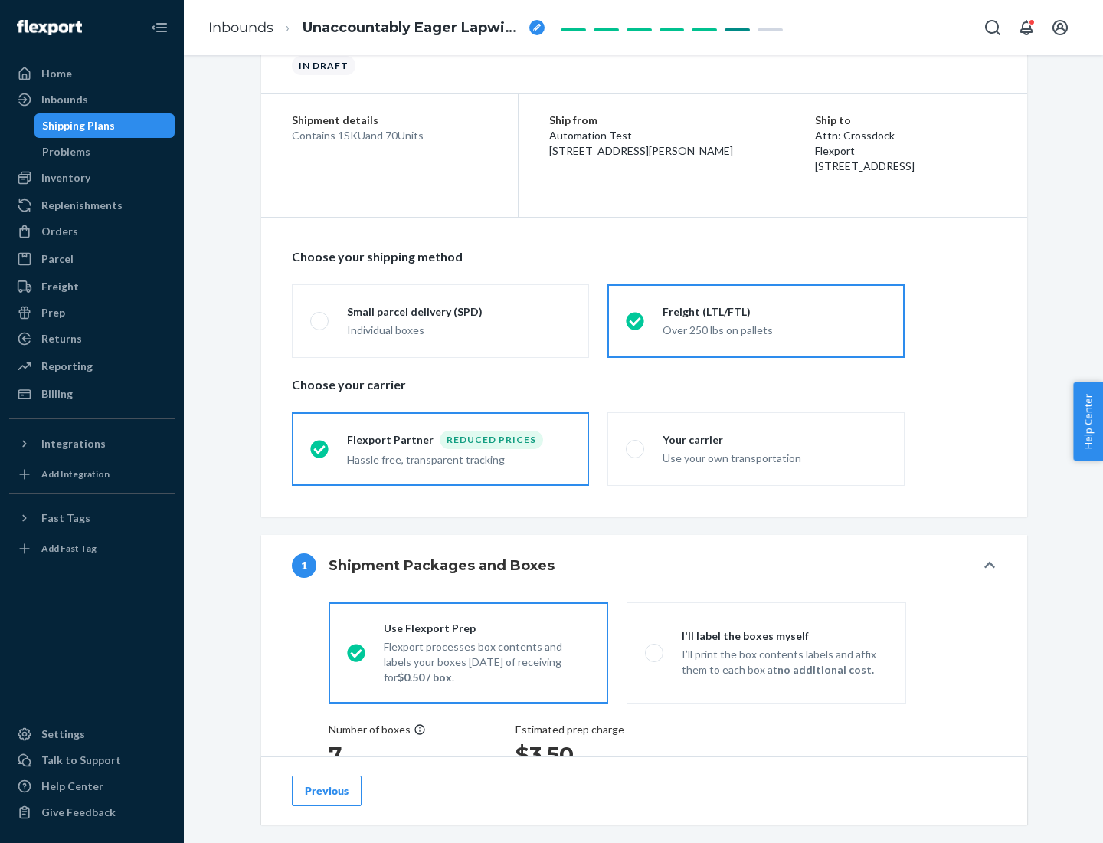
click at [440, 449] on div "Hassle free, transparent tracking" at bounding box center [459, 458] width 224 height 18
click at [320, 448] on input "Flexport Partner Reduced prices Hassle free, transparent tracking" at bounding box center [315, 449] width 10 height 10
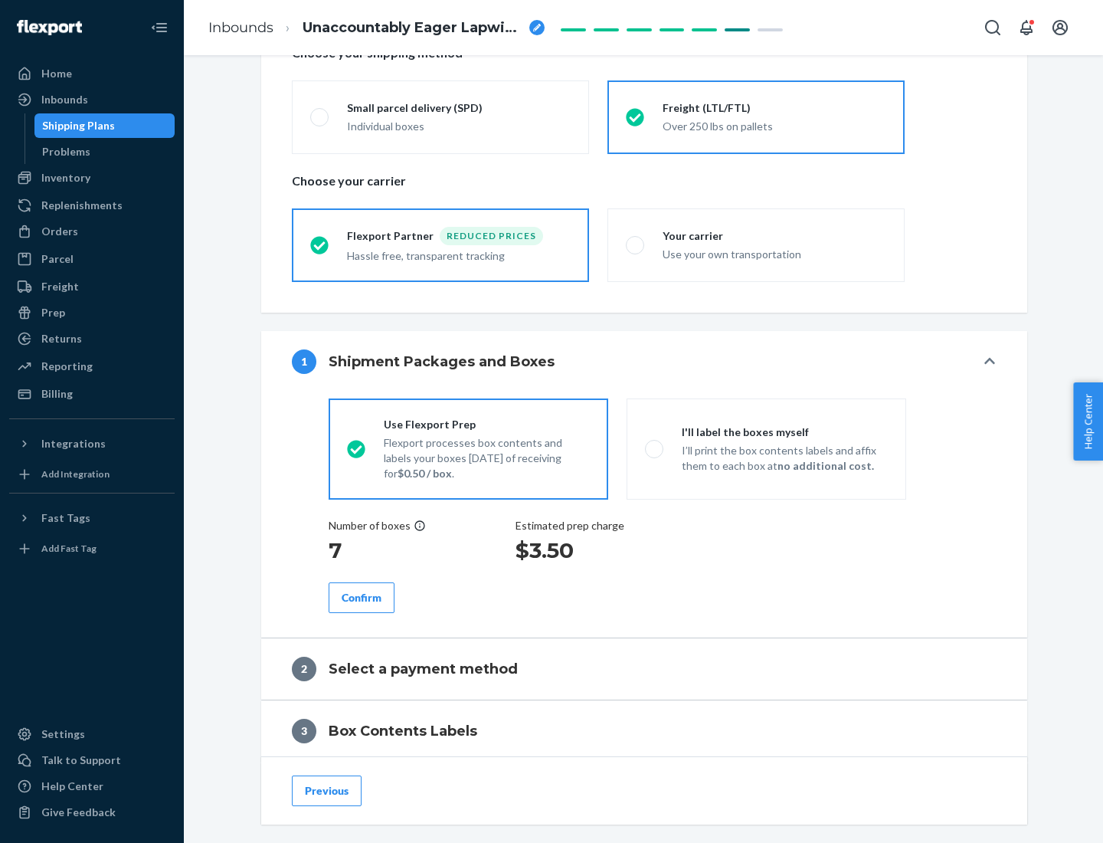
click at [766, 448] on p "I’ll print the box contents labels and affix them to each box at no additional …" at bounding box center [785, 458] width 206 height 31
click at [655, 448] on input "I'll label the boxes myself I’ll print the box contents labels and affix them t…" at bounding box center [650, 449] width 10 height 10
radio input "true"
radio input "false"
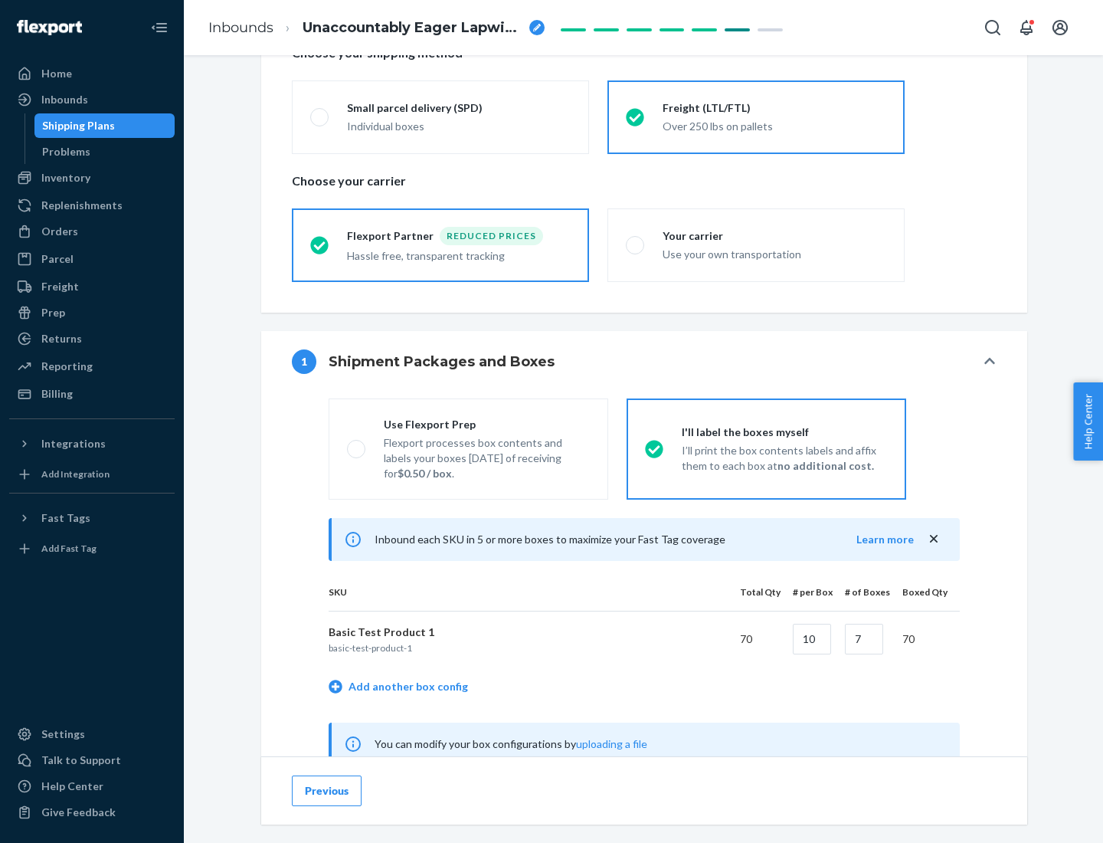
scroll to position [479, 0]
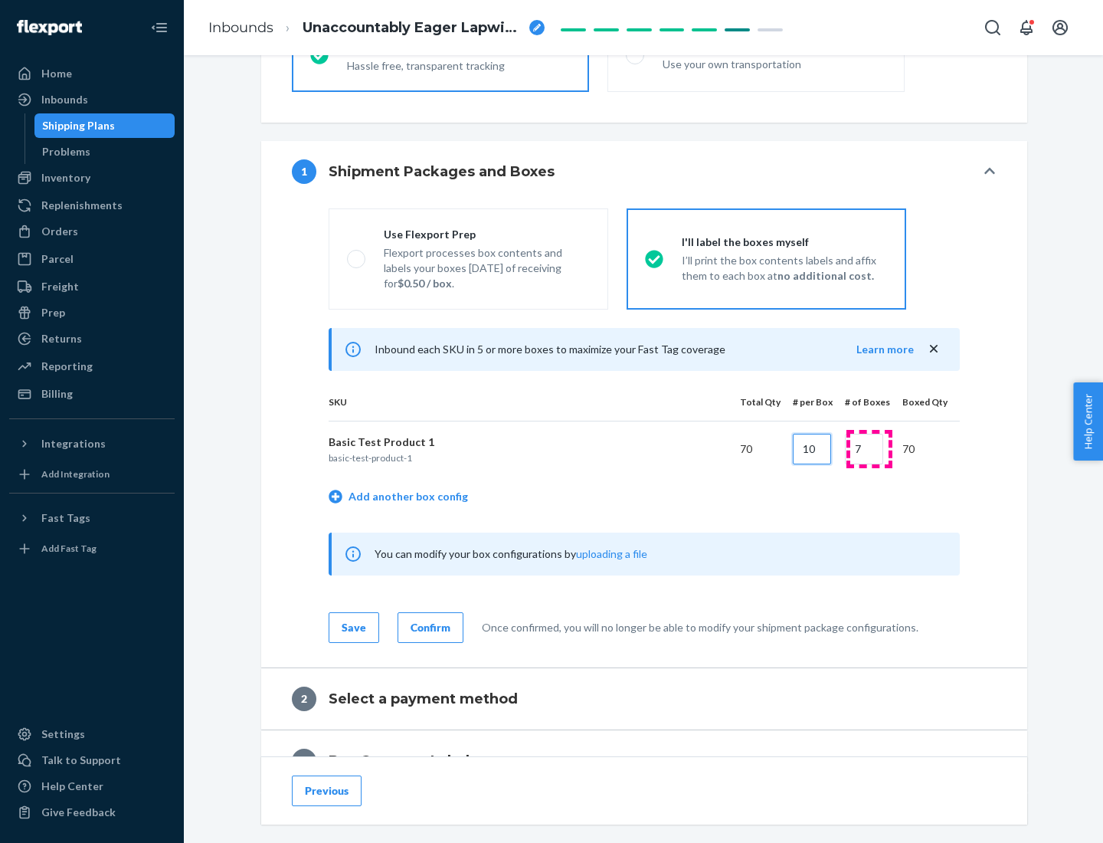
type input "10"
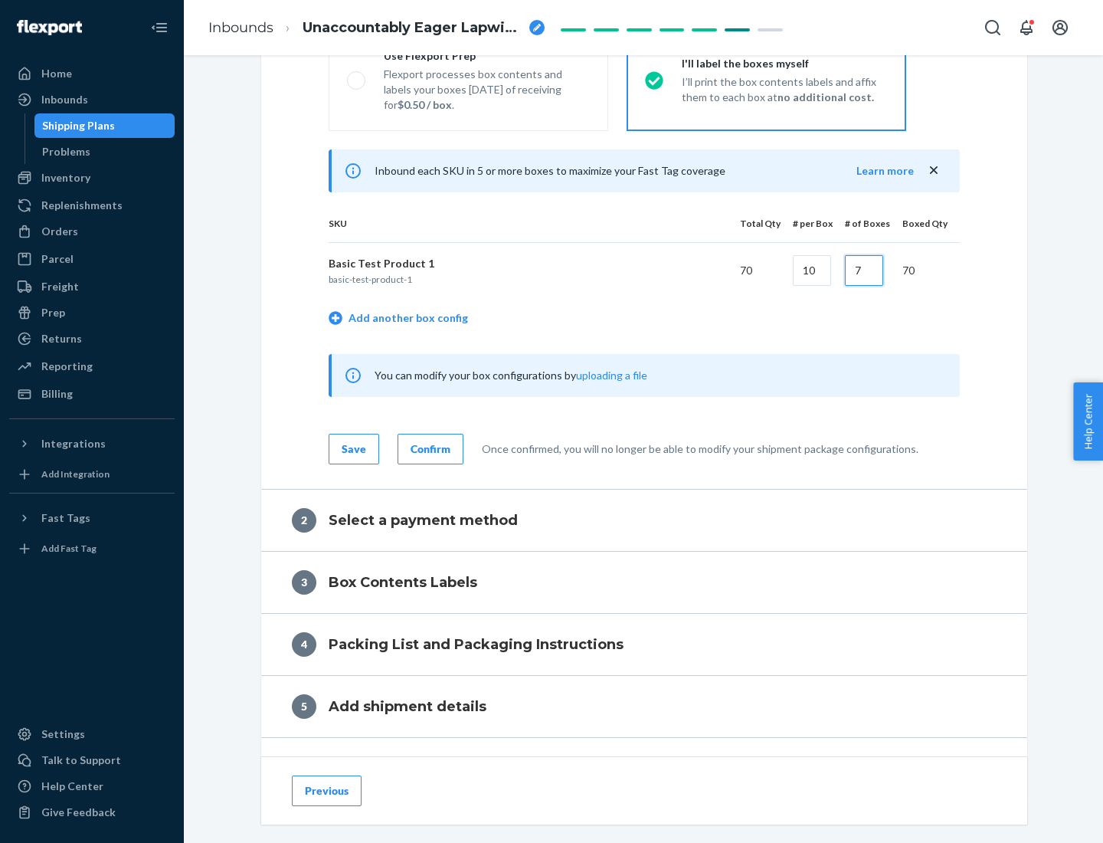
type input "7"
click at [428, 448] on div "Confirm" at bounding box center [431, 448] width 40 height 15
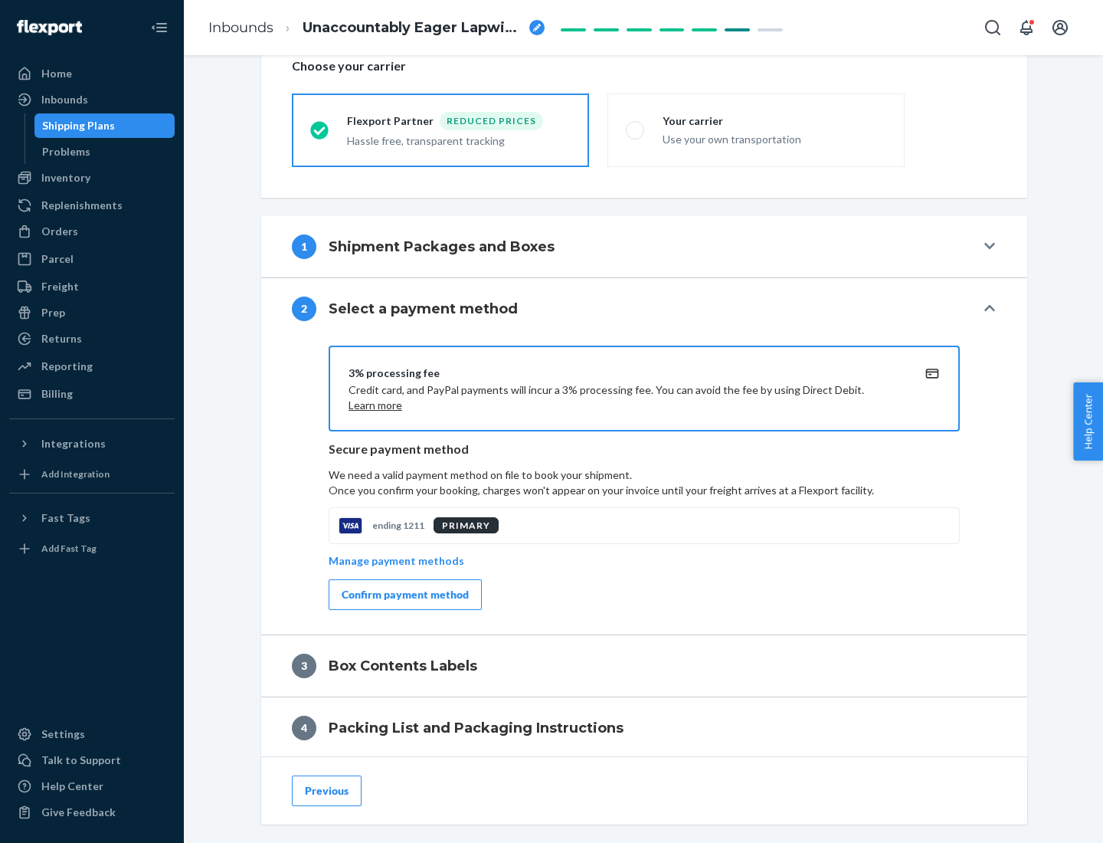
scroll to position [549, 0]
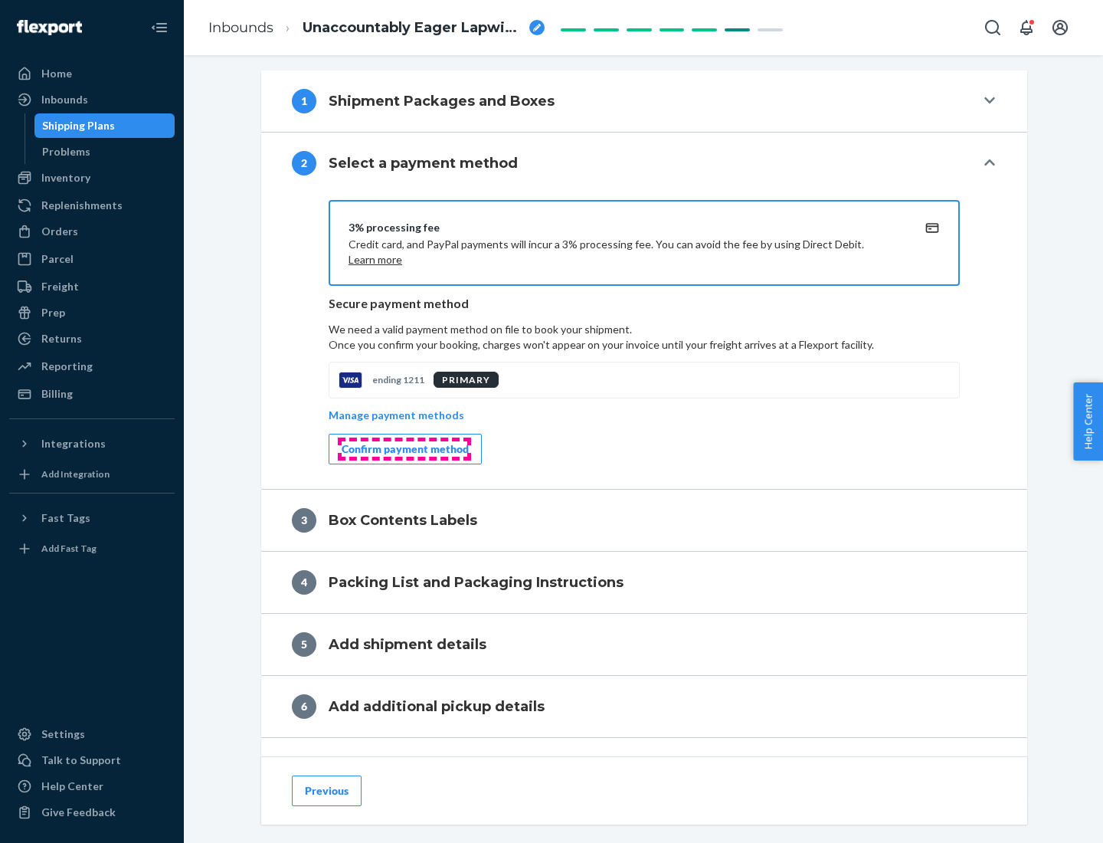
click at [404, 449] on div "Confirm payment method" at bounding box center [405, 448] width 127 height 15
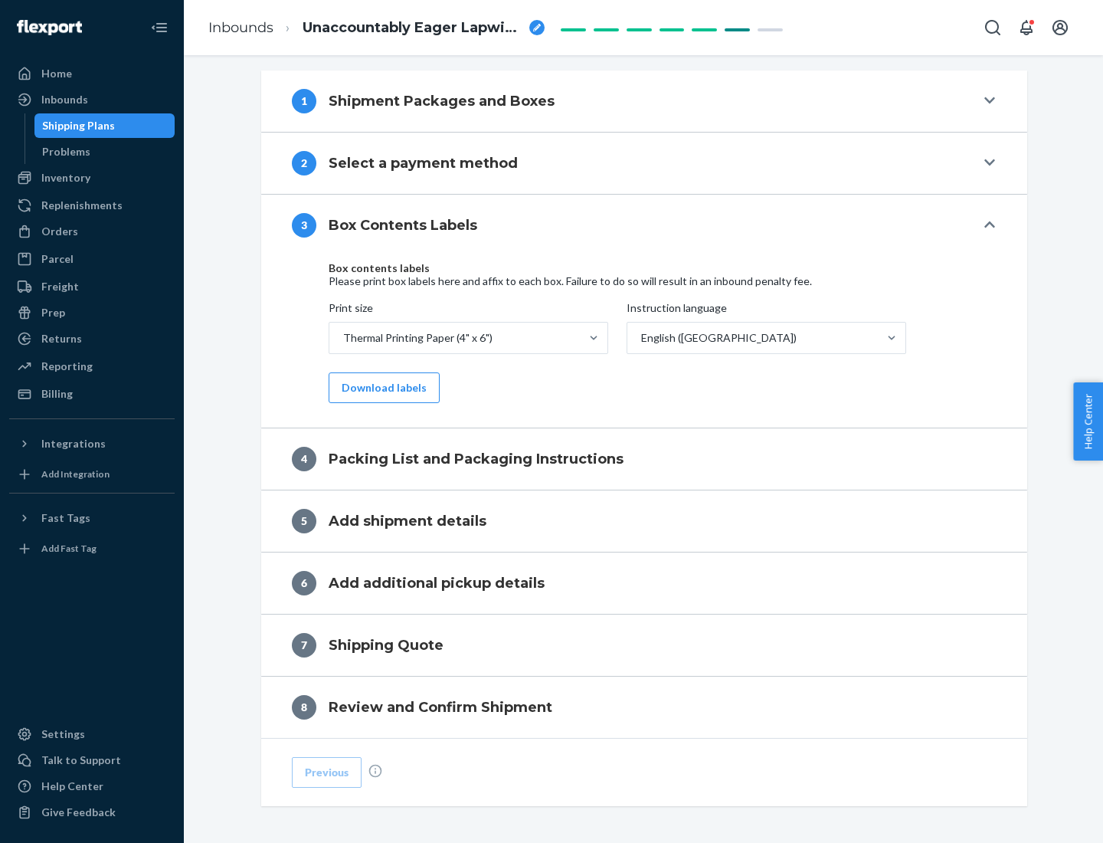
scroll to position [488, 0]
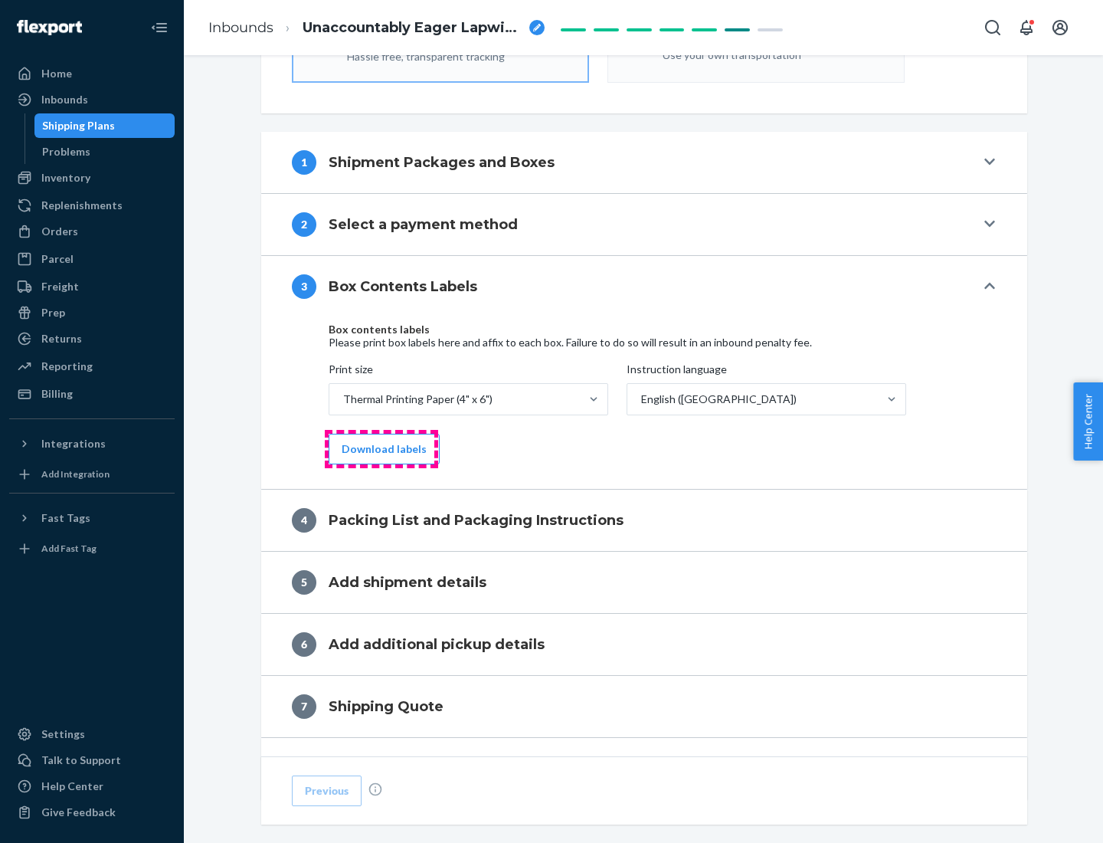
click at [381, 449] on button "Download labels" at bounding box center [384, 449] width 111 height 31
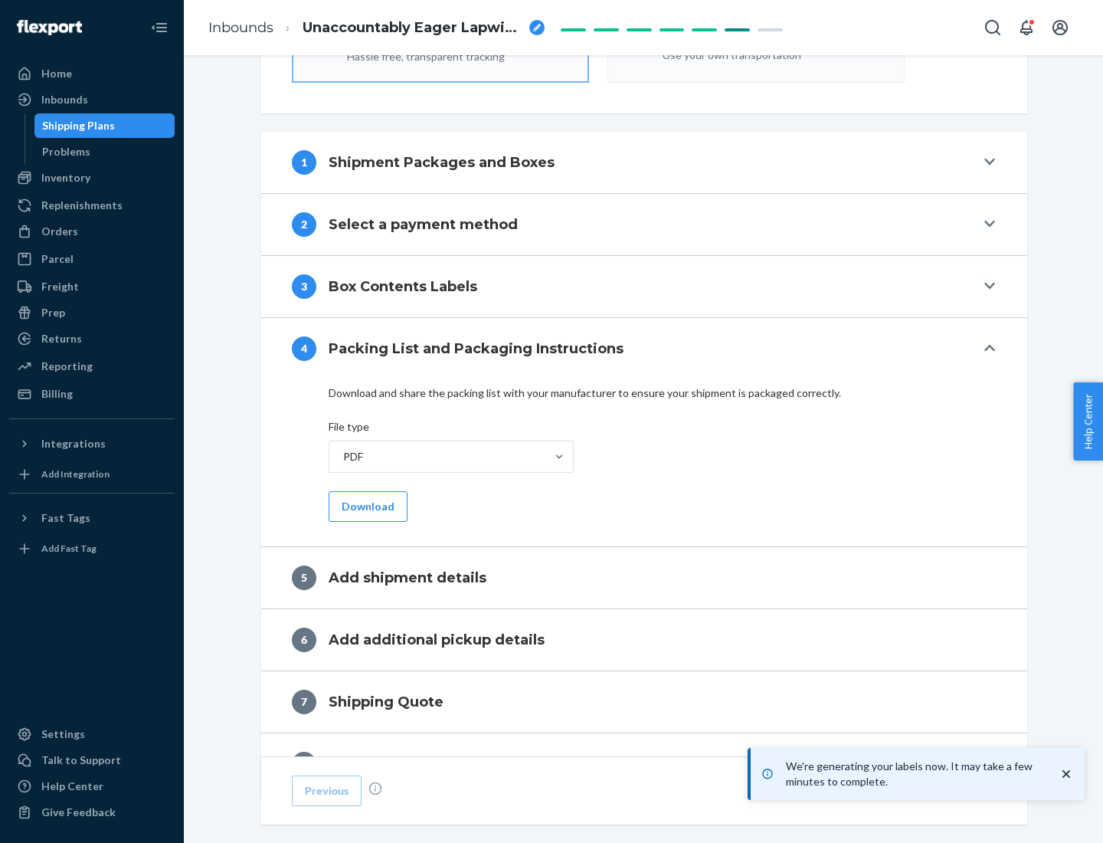
scroll to position [545, 0]
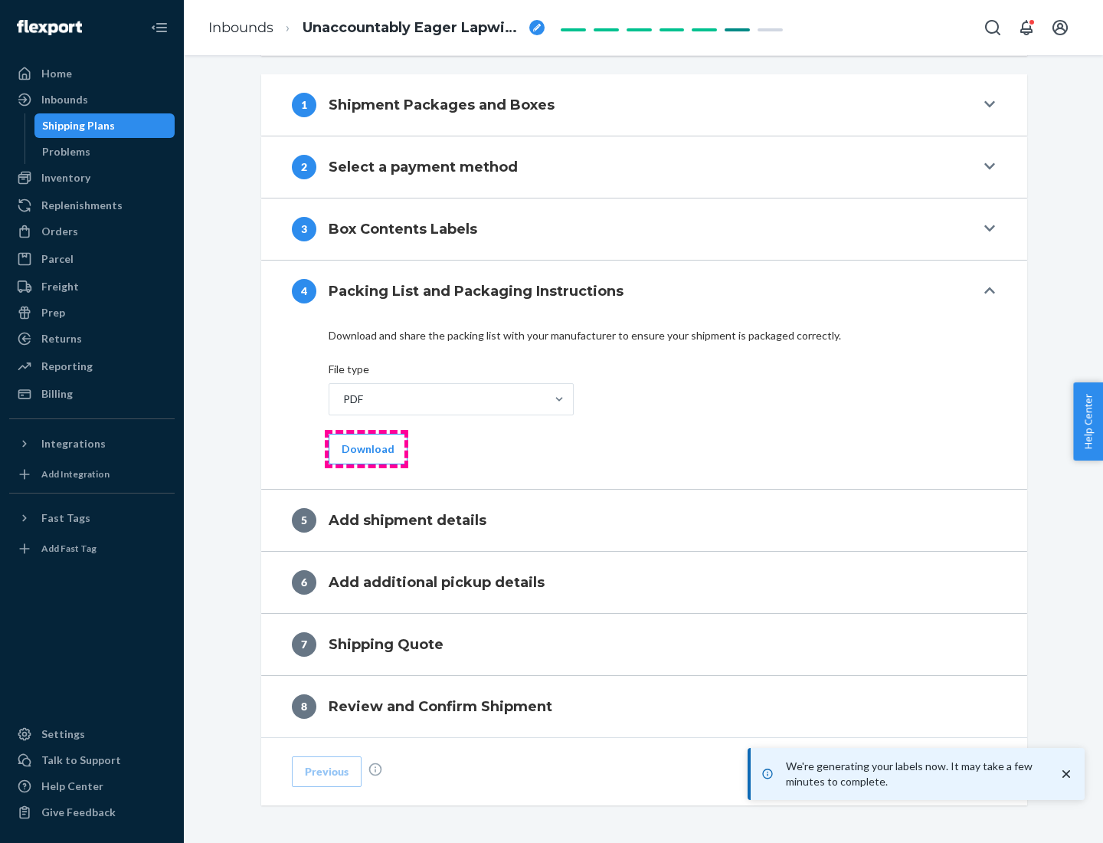
click at [366, 448] on button "Download" at bounding box center [368, 449] width 79 height 31
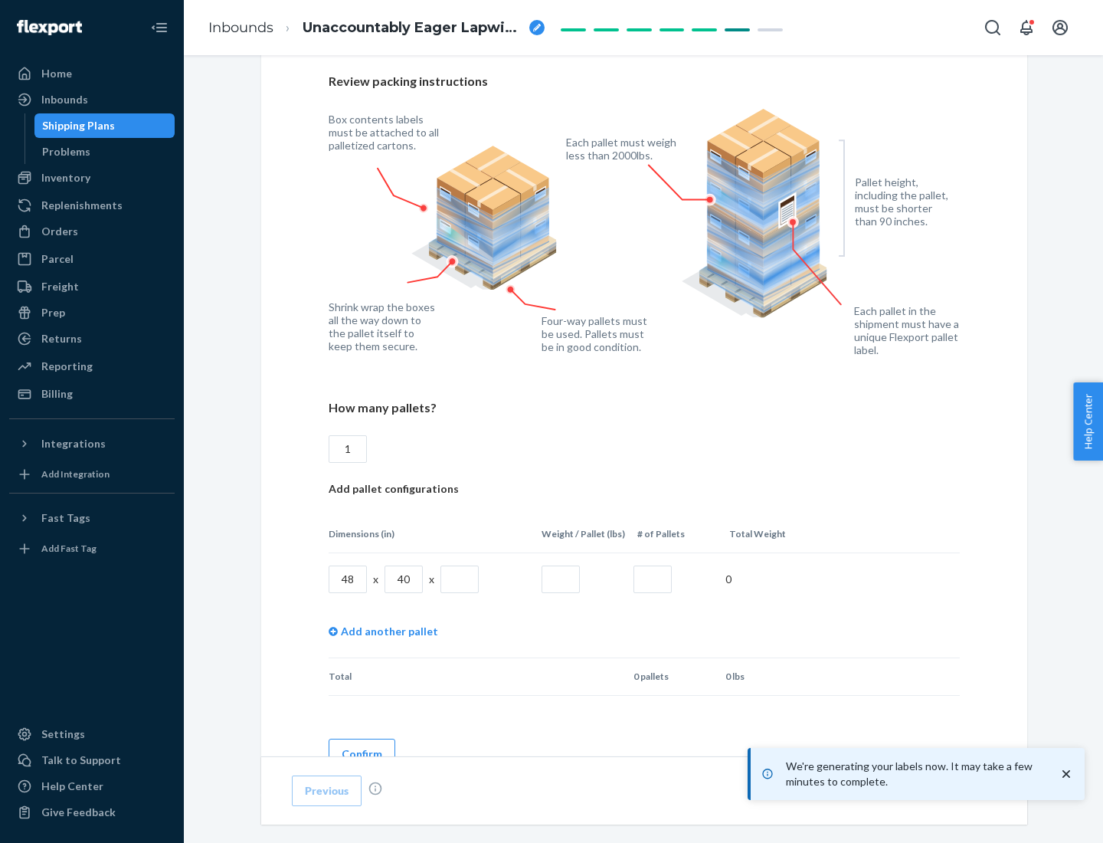
scroll to position [1113, 0]
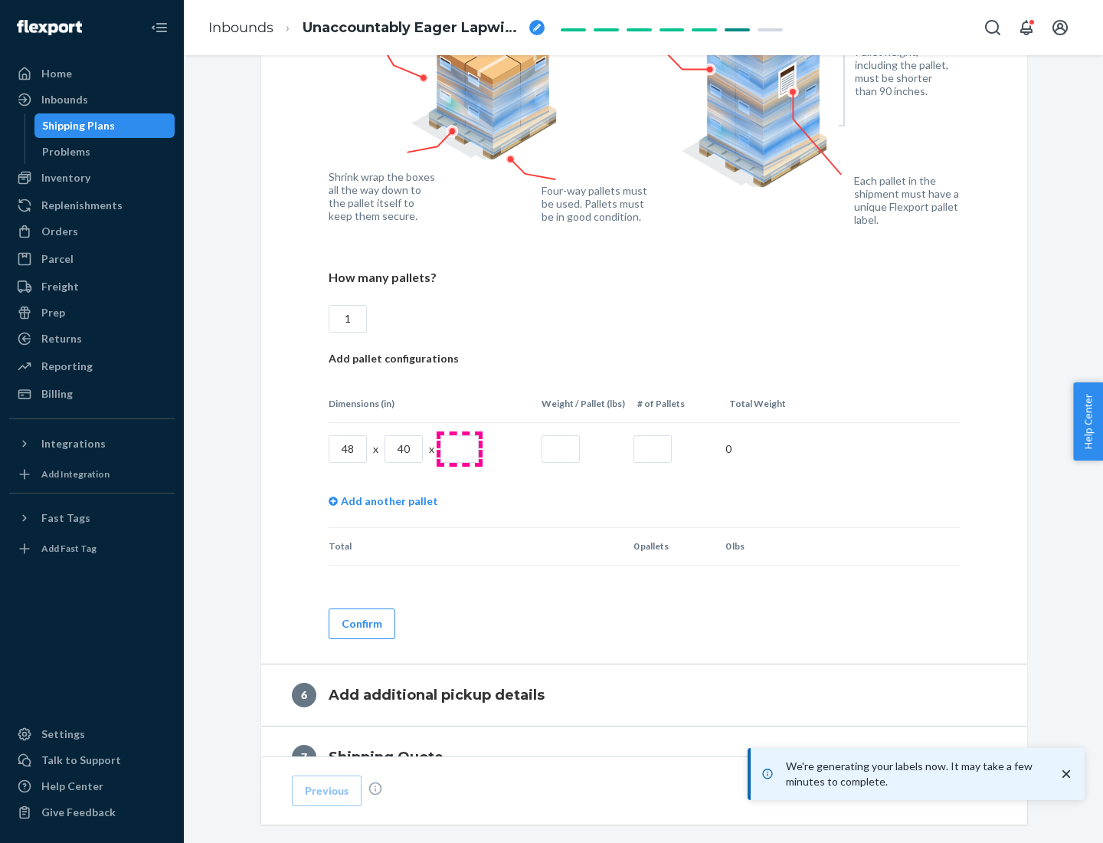
type input "1"
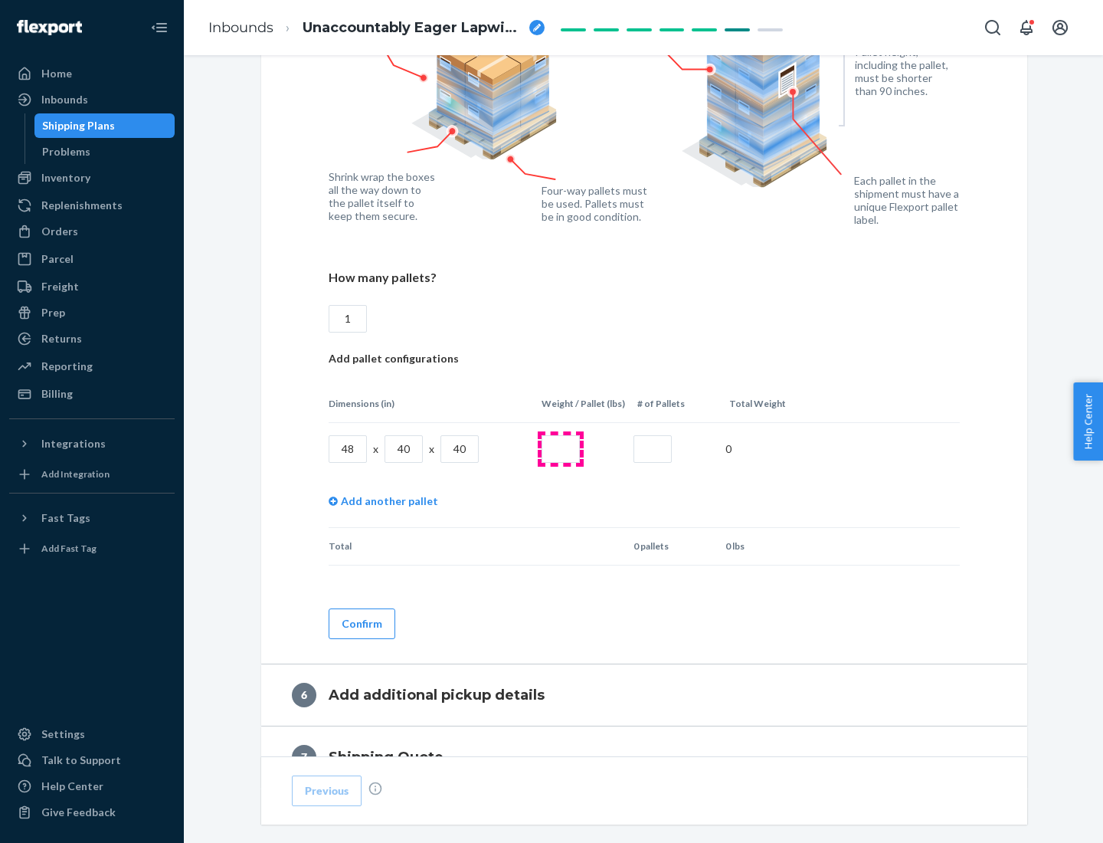
type input "40"
type input "200"
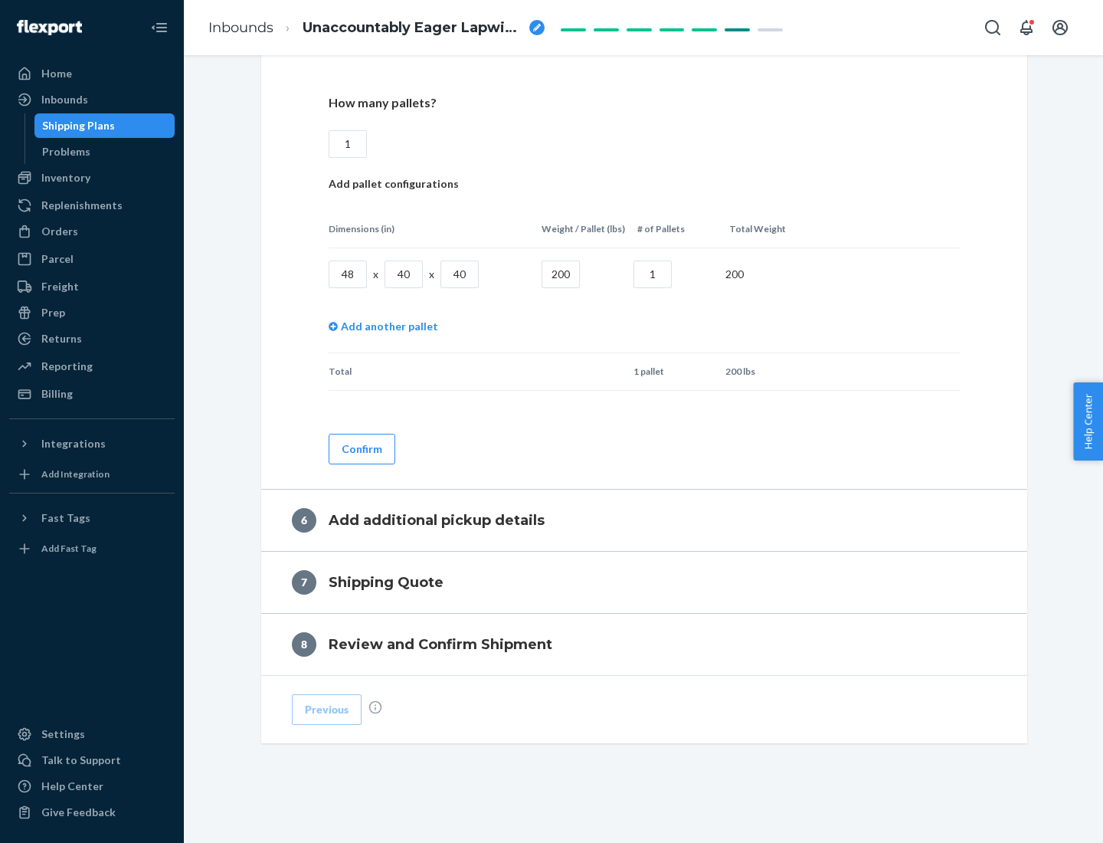
type input "1"
click at [361, 448] on button "Confirm" at bounding box center [362, 449] width 67 height 31
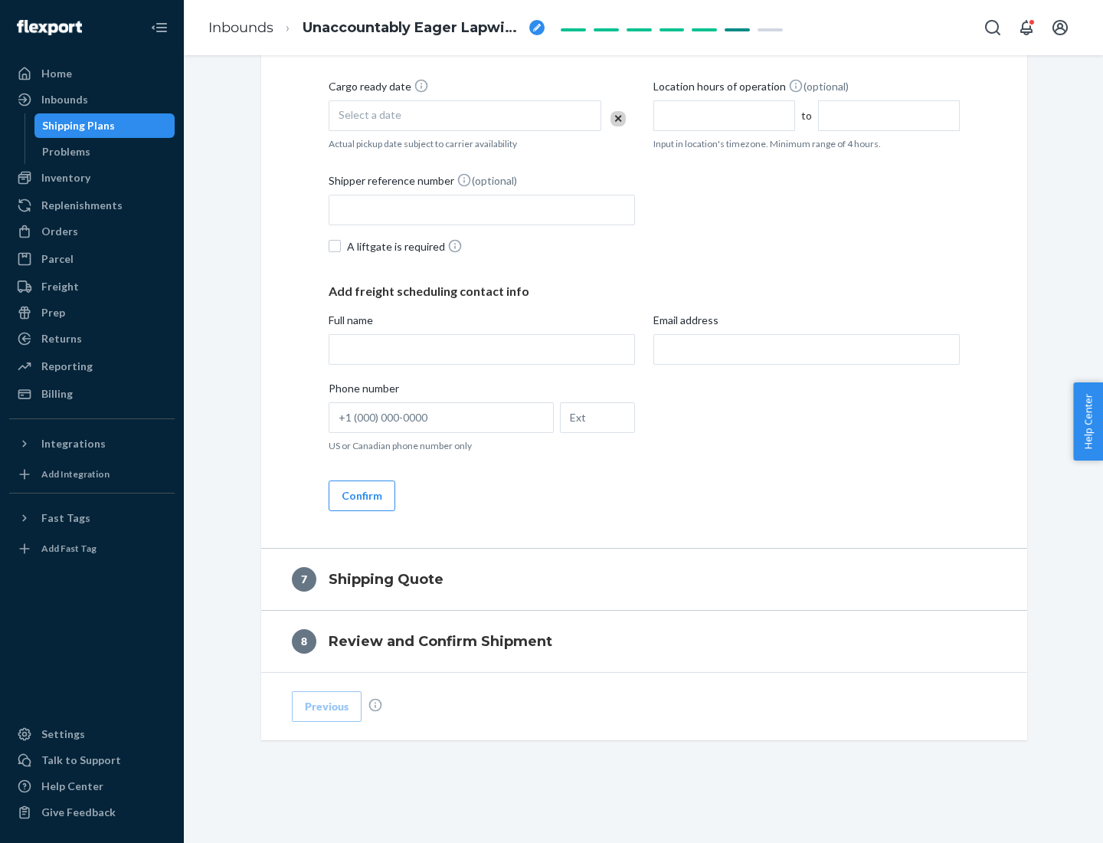
scroll to position [586, 0]
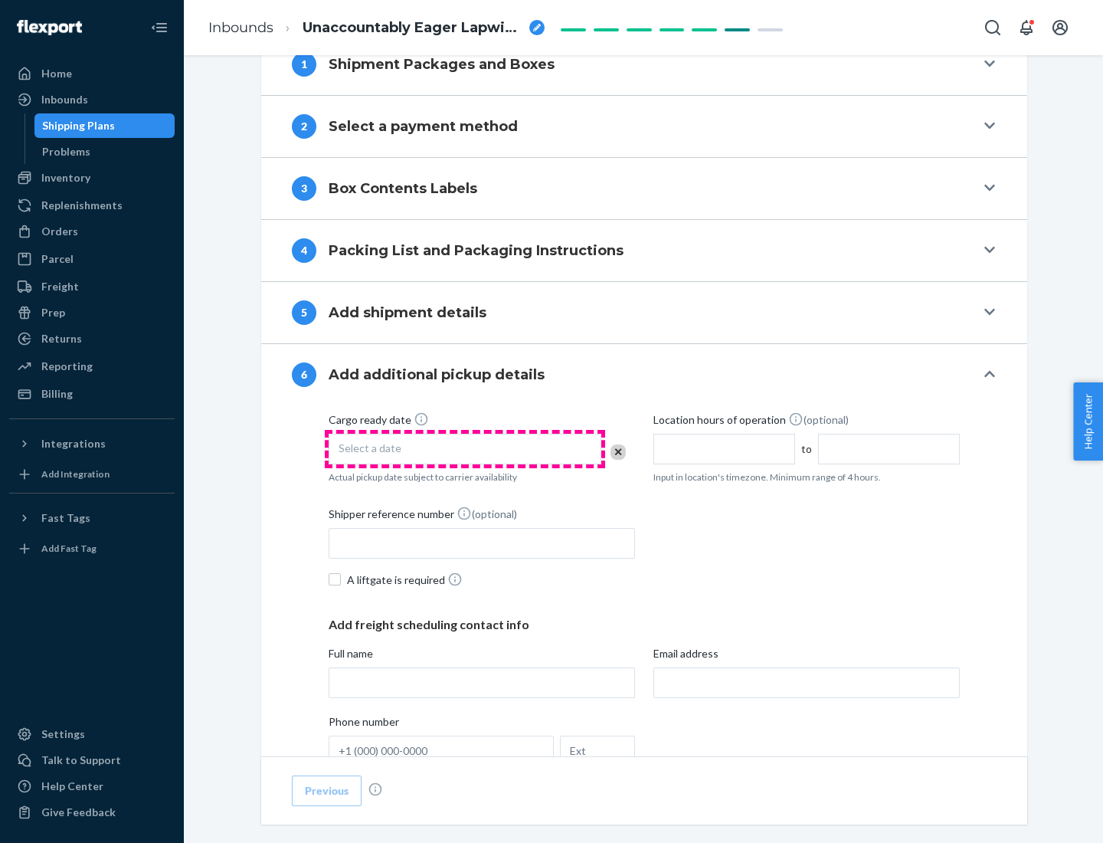
click at [465, 448] on div "Select a date" at bounding box center [465, 449] width 273 height 31
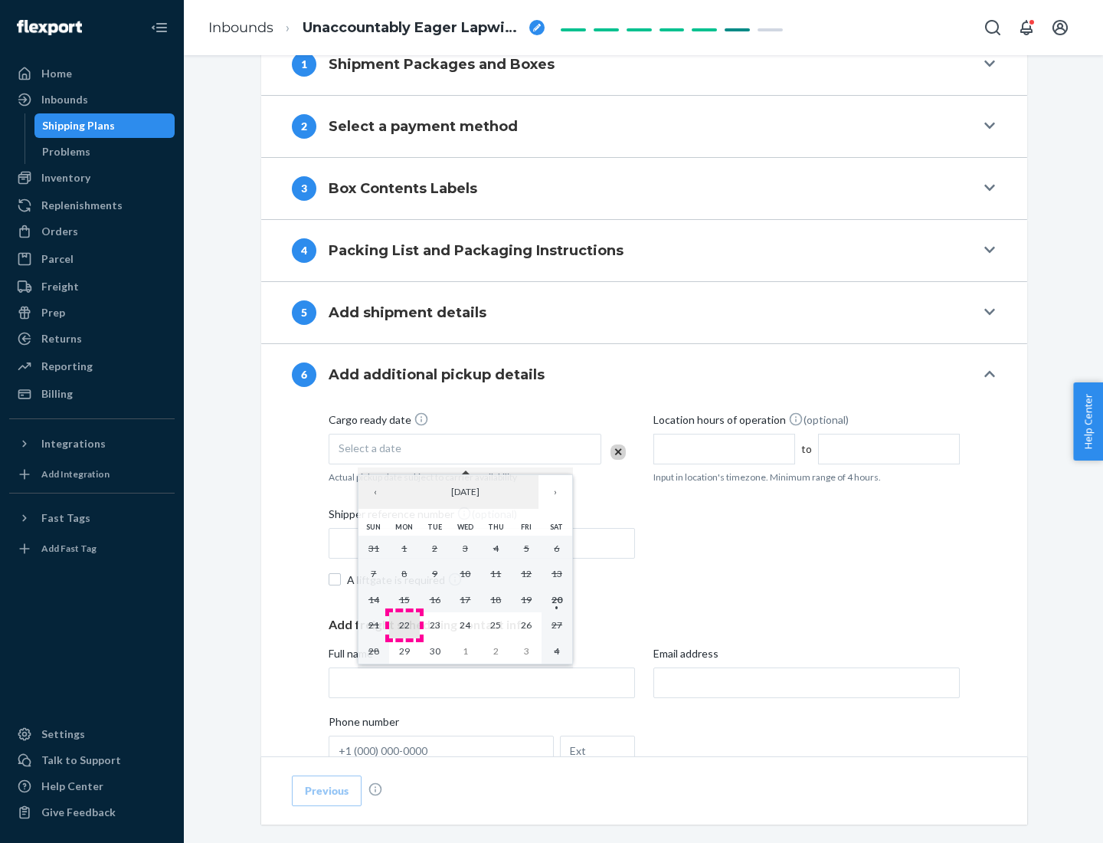
click at [404, 624] on abbr "22" at bounding box center [404, 624] width 11 height 11
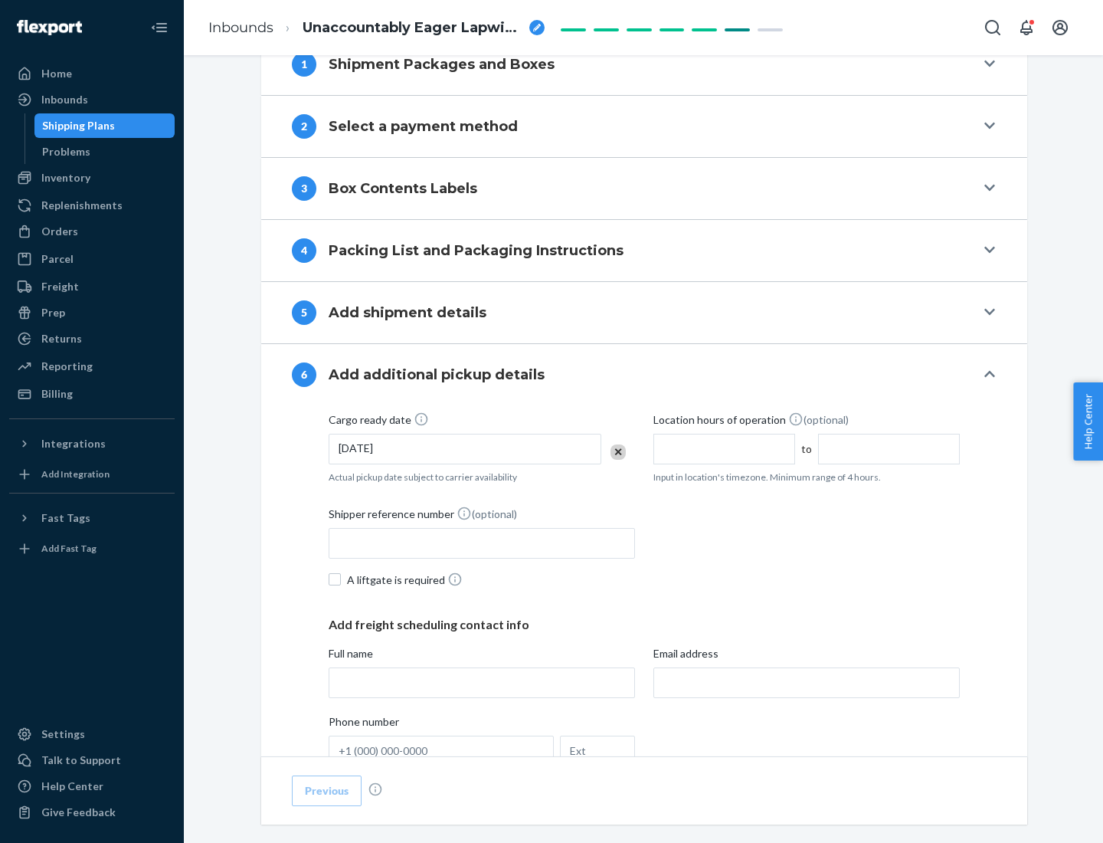
scroll to position [820, 0]
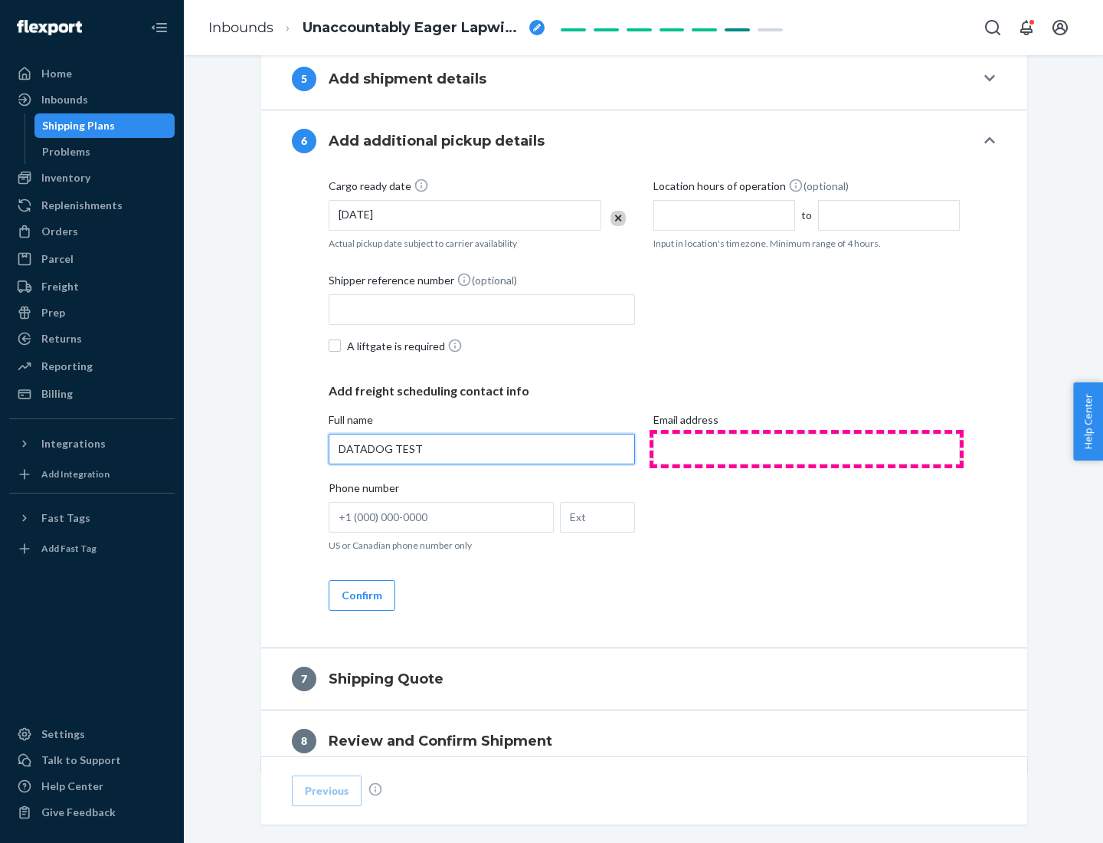
type input "DATADOG TEST"
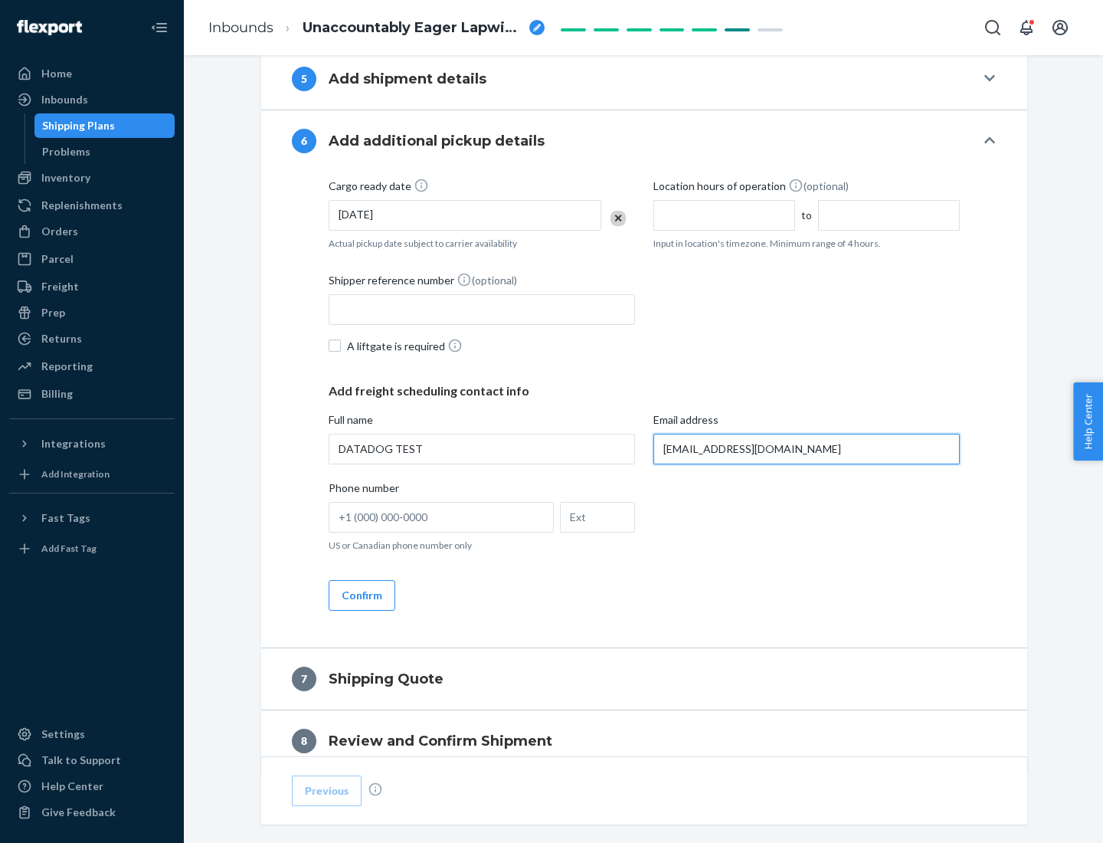
scroll to position [888, 0]
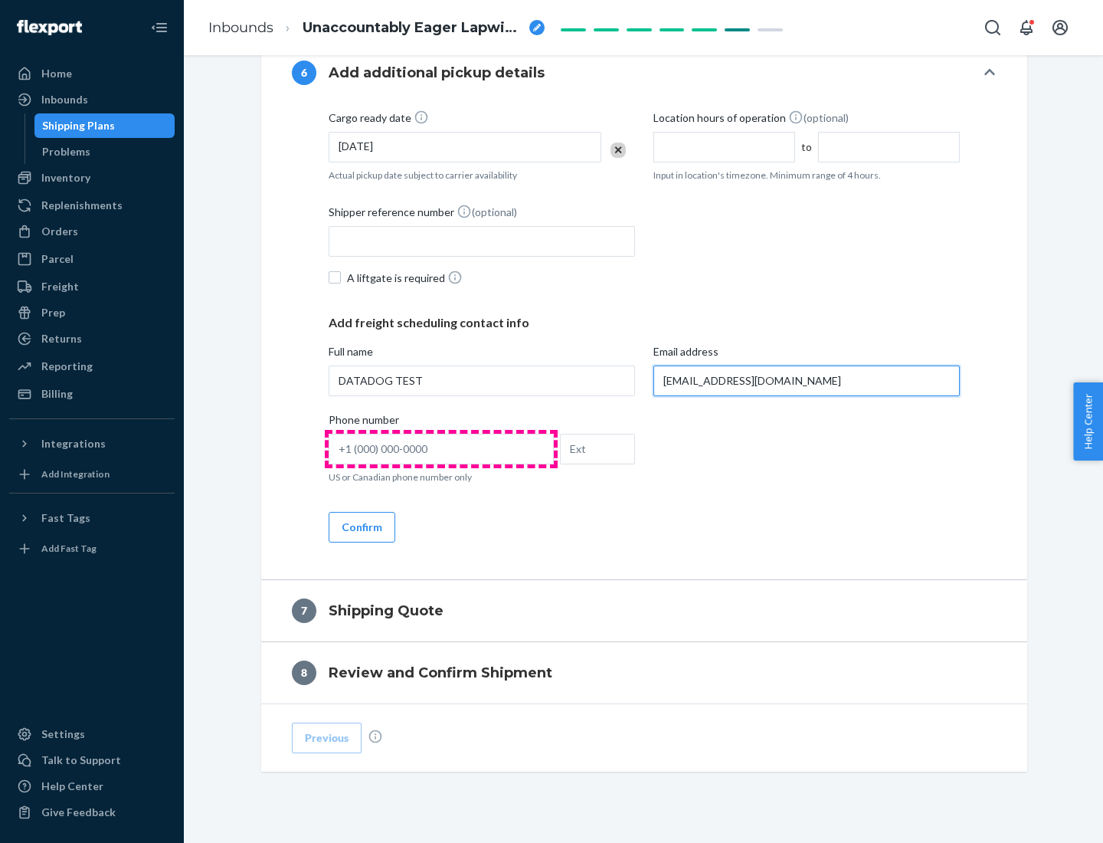
type input "[EMAIL_ADDRESS][DOMAIN_NAME]"
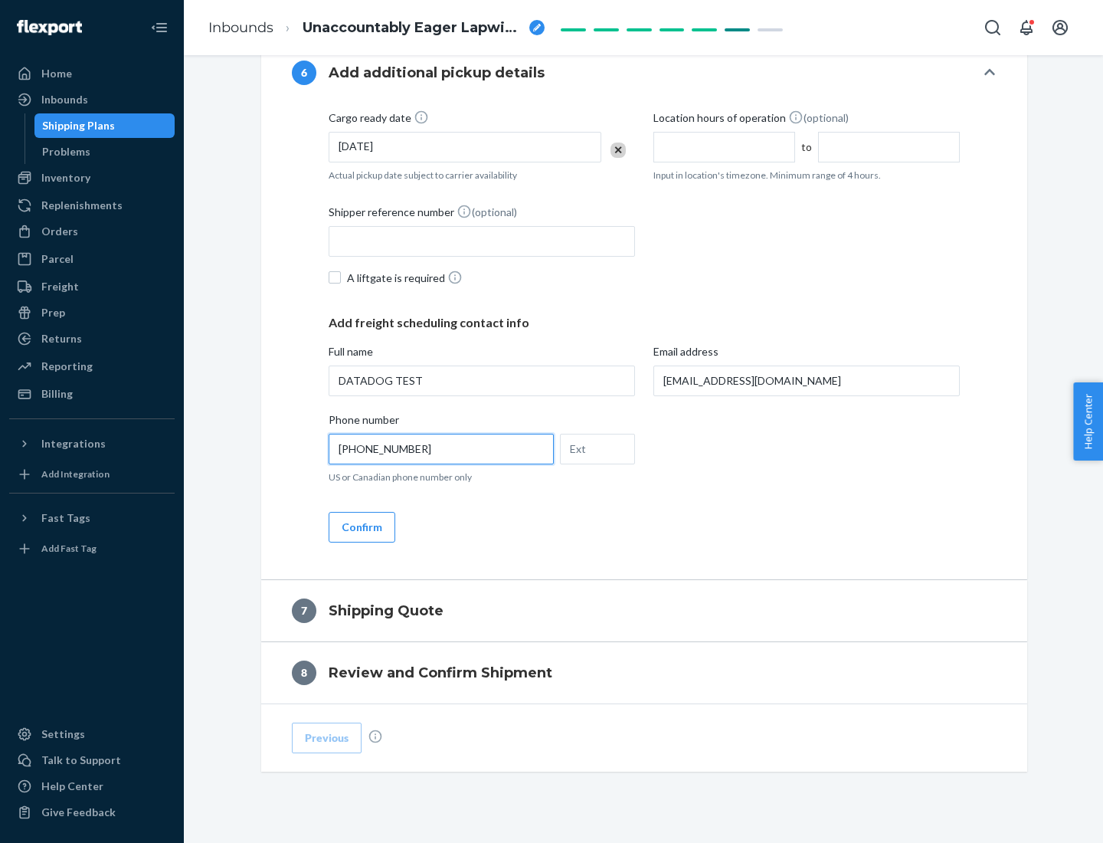
scroll to position [919, 0]
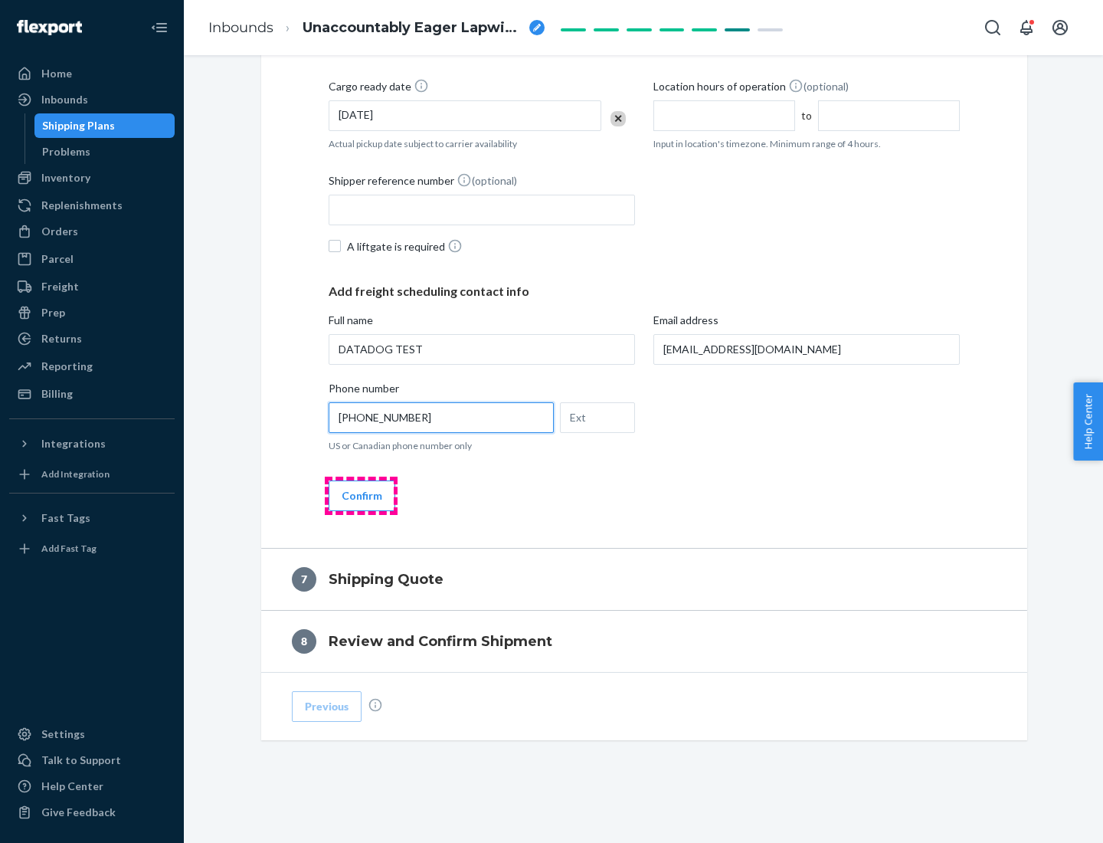
type input "[PHONE_NUMBER]"
click at [361, 495] on button "Confirm" at bounding box center [362, 495] width 67 height 31
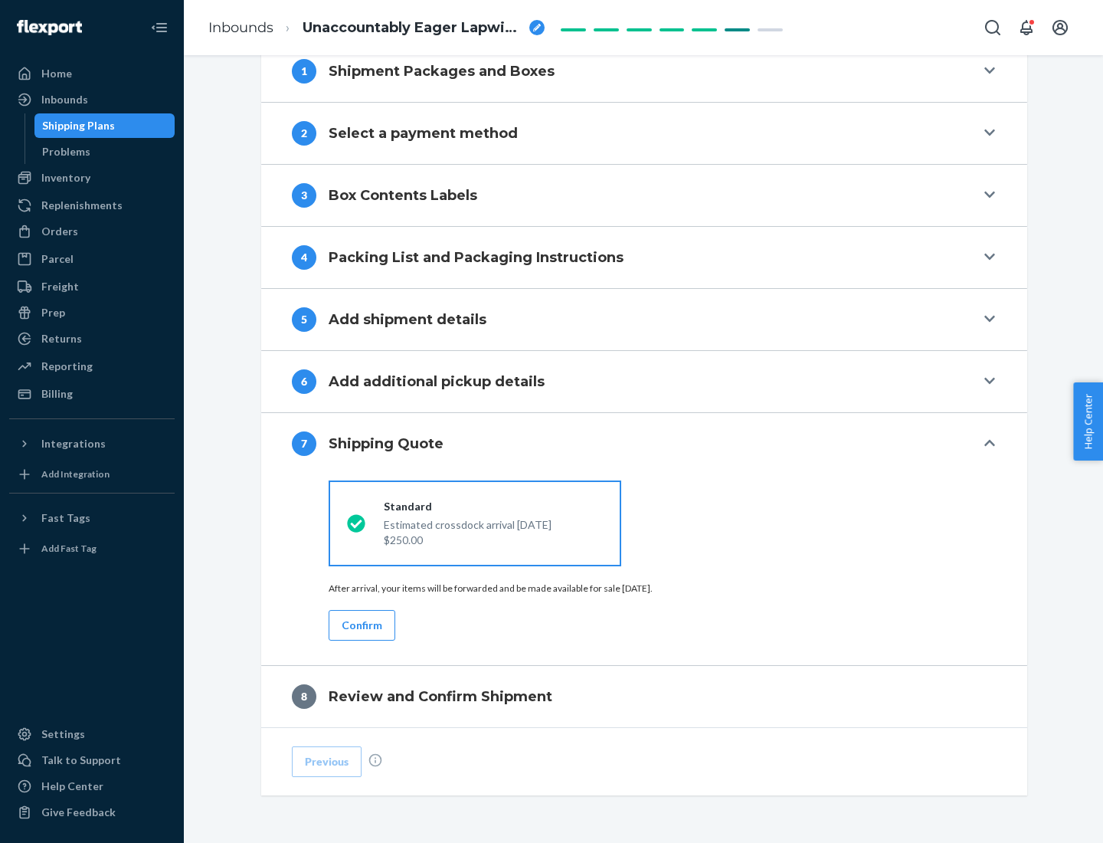
scroll to position [634, 0]
